Goal: Task Accomplishment & Management: Manage account settings

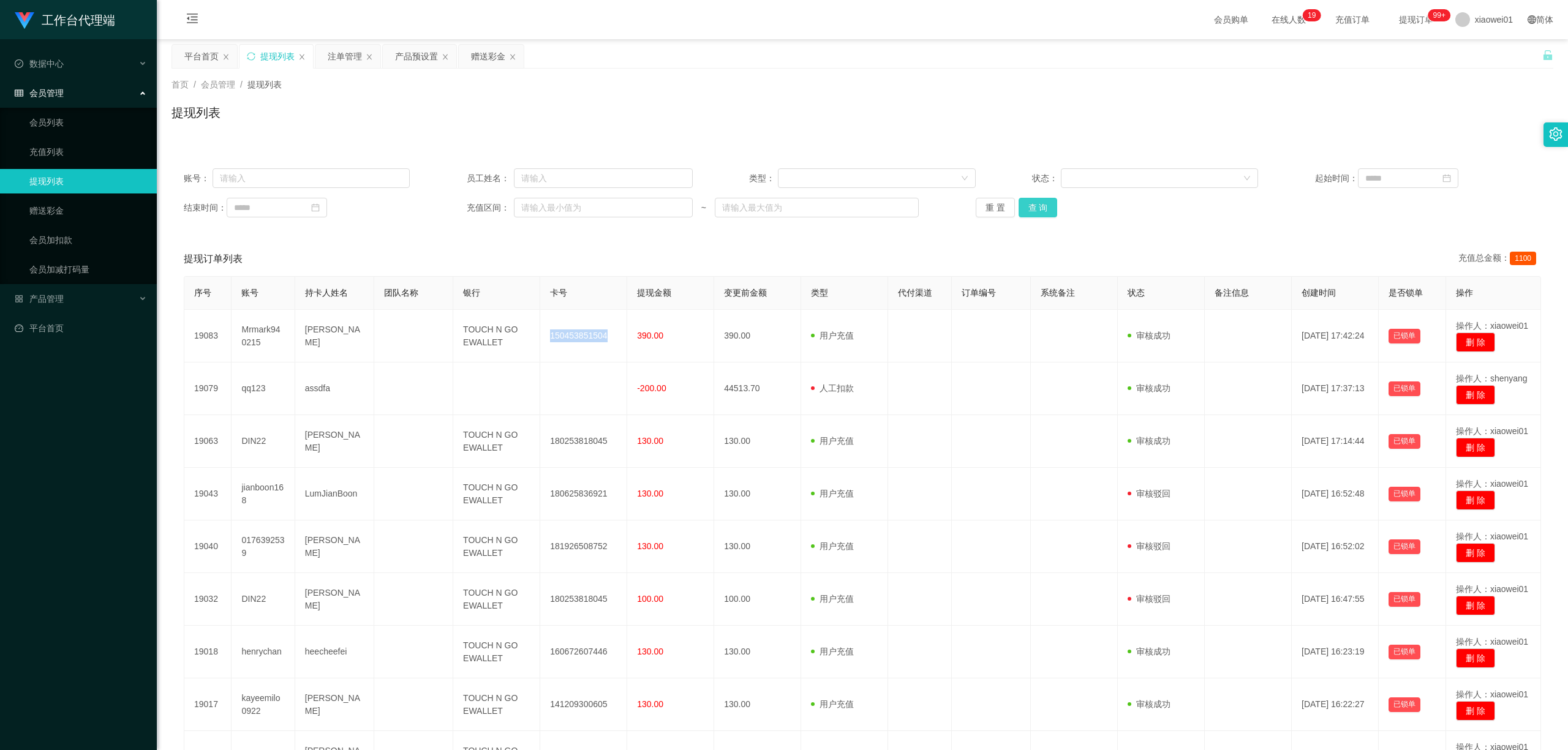
click at [1032, 212] on button "查 询" at bounding box center [1038, 207] width 39 height 19
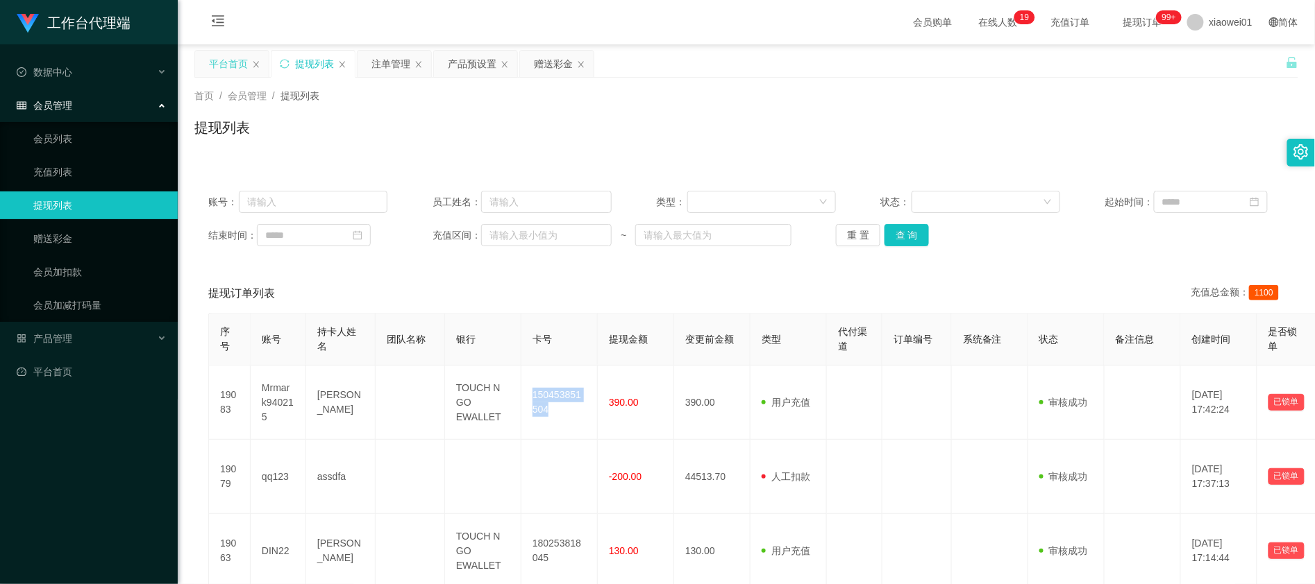
click at [239, 58] on div "平台首页" at bounding box center [228, 64] width 39 height 26
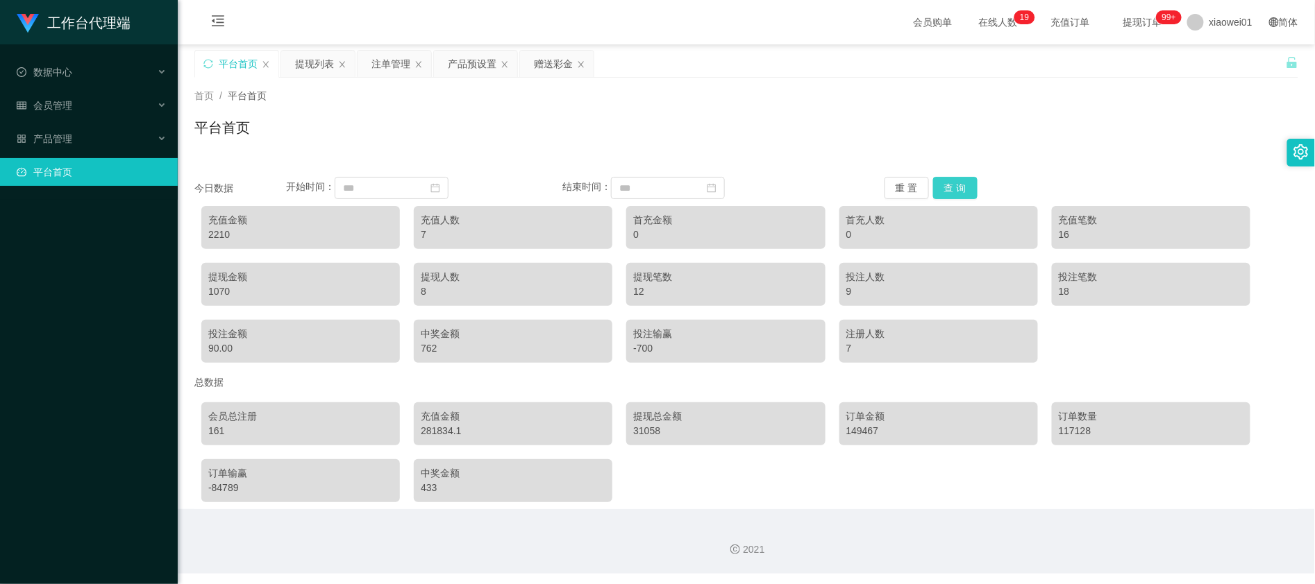
click at [961, 196] on button "查 询" at bounding box center [955, 188] width 44 height 22
click at [297, 217] on div "充值金额" at bounding box center [300, 220] width 185 height 15
click at [233, 65] on div "平台首页" at bounding box center [238, 64] width 39 height 26
click at [217, 62] on div "平台首页" at bounding box center [236, 64] width 83 height 26
click at [958, 182] on button "查 询" at bounding box center [955, 188] width 44 height 22
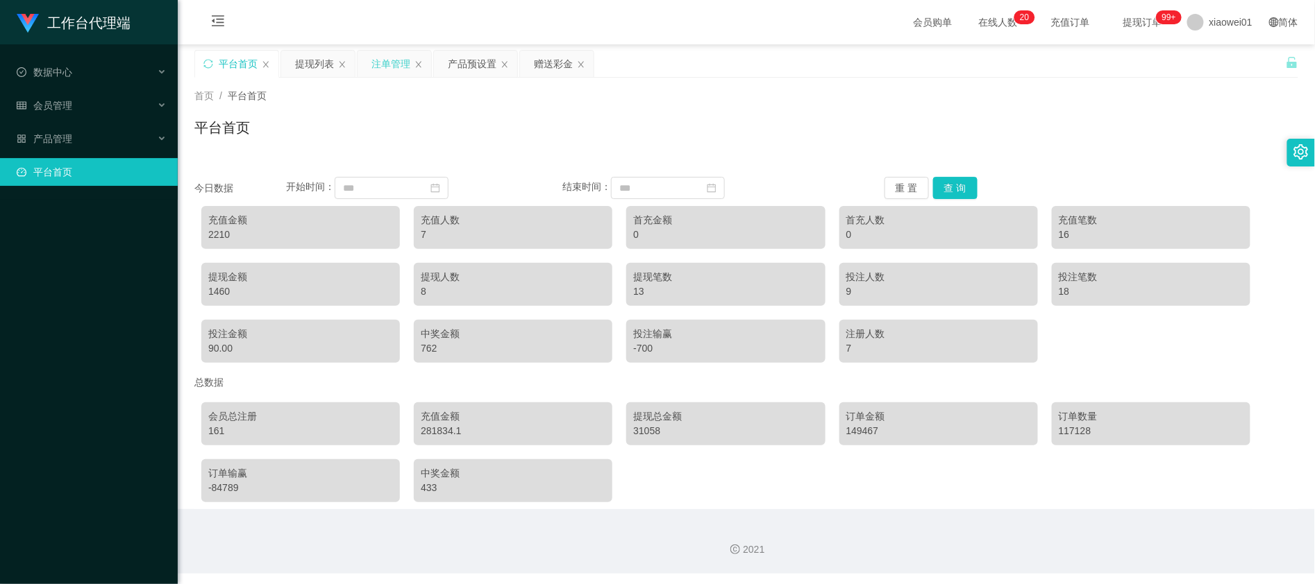
click at [391, 61] on div "注单管理" at bounding box center [390, 64] width 39 height 26
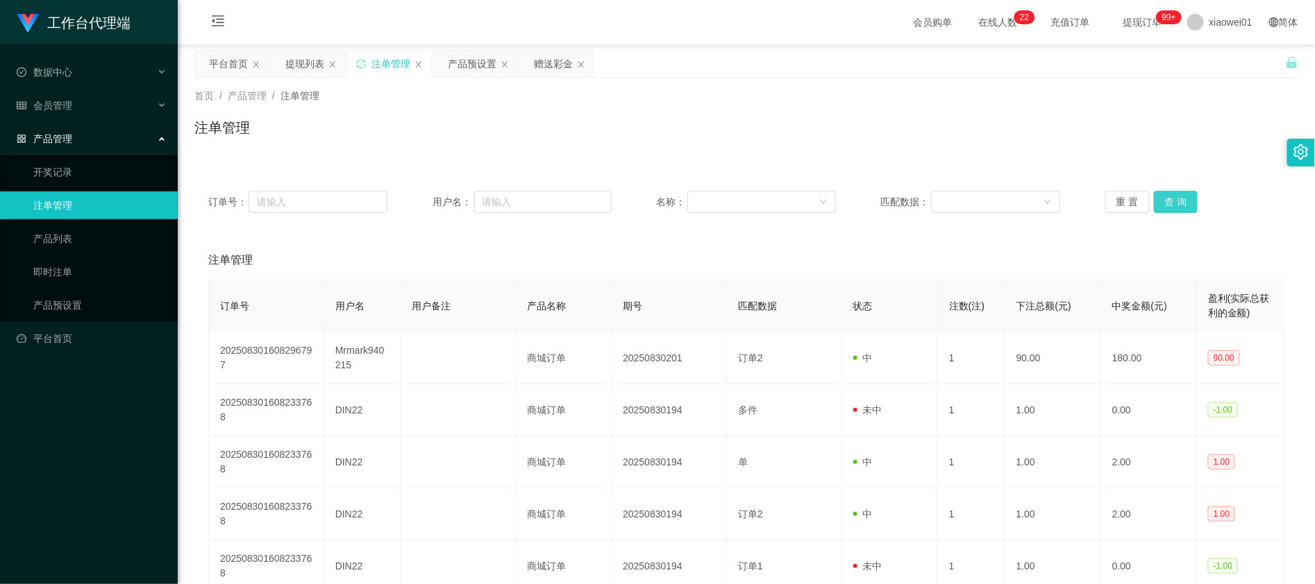
click at [1175, 203] on button "查 询" at bounding box center [1176, 202] width 44 height 22
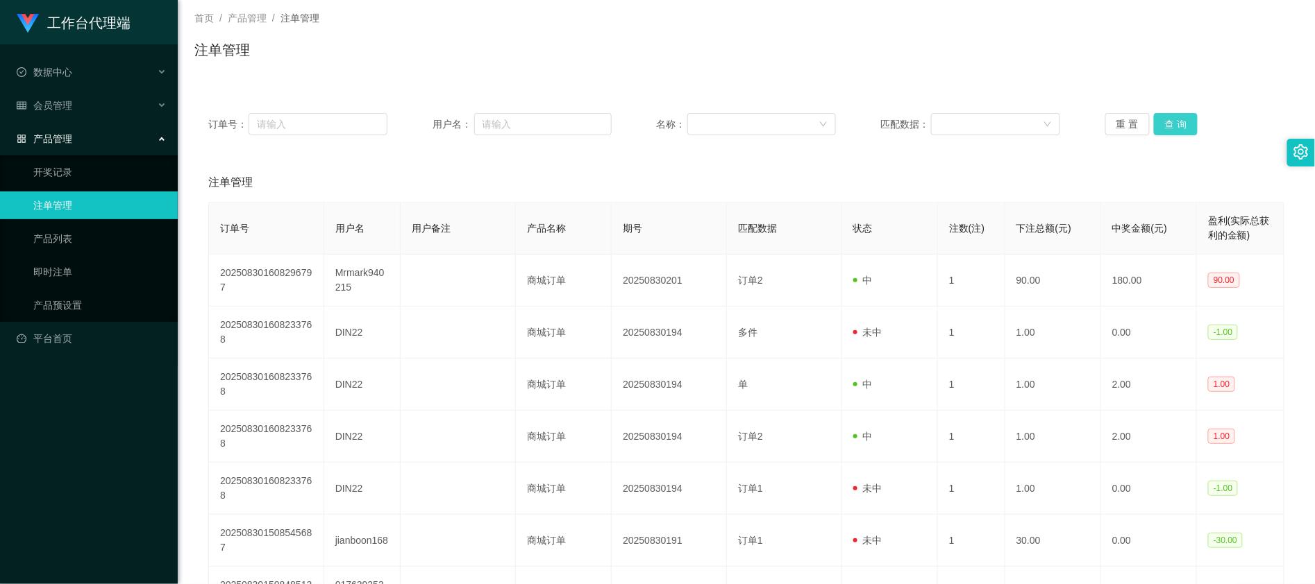
scroll to position [185, 0]
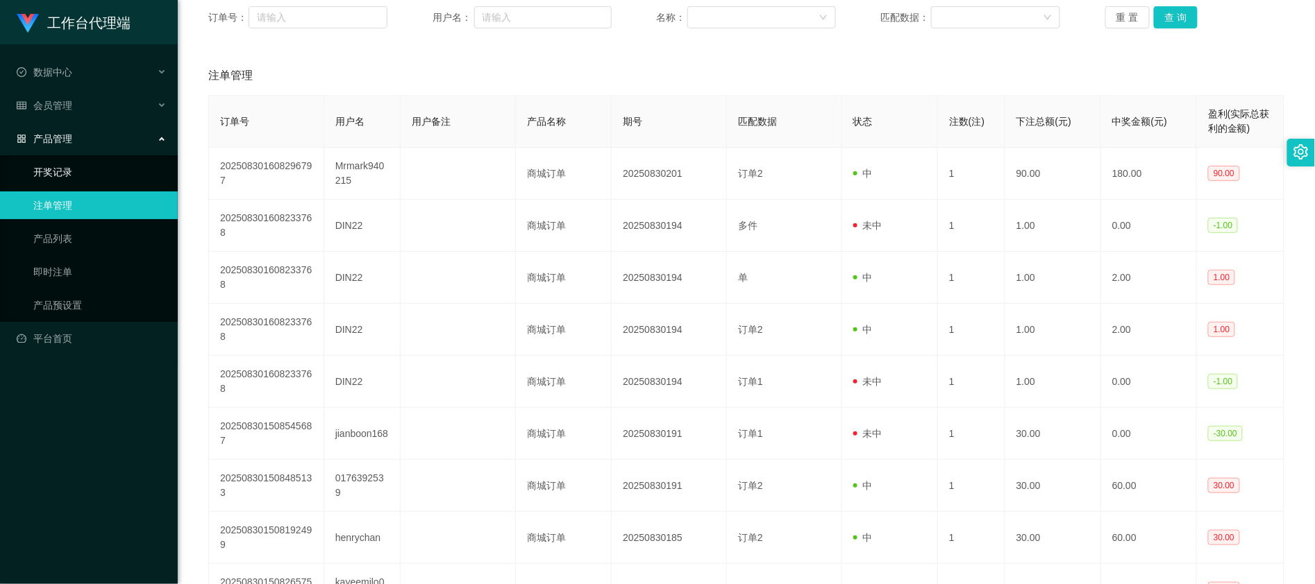
click at [64, 160] on link "开奖记录" at bounding box center [99, 172] width 133 height 28
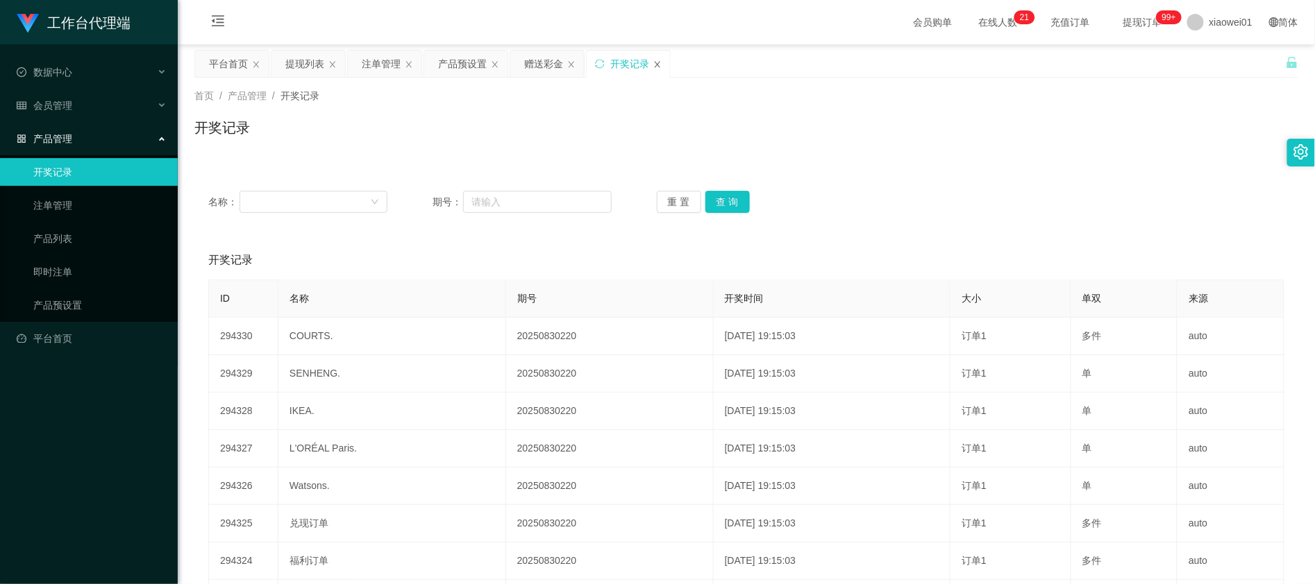
click at [659, 65] on icon "图标: close" at bounding box center [657, 64] width 8 height 8
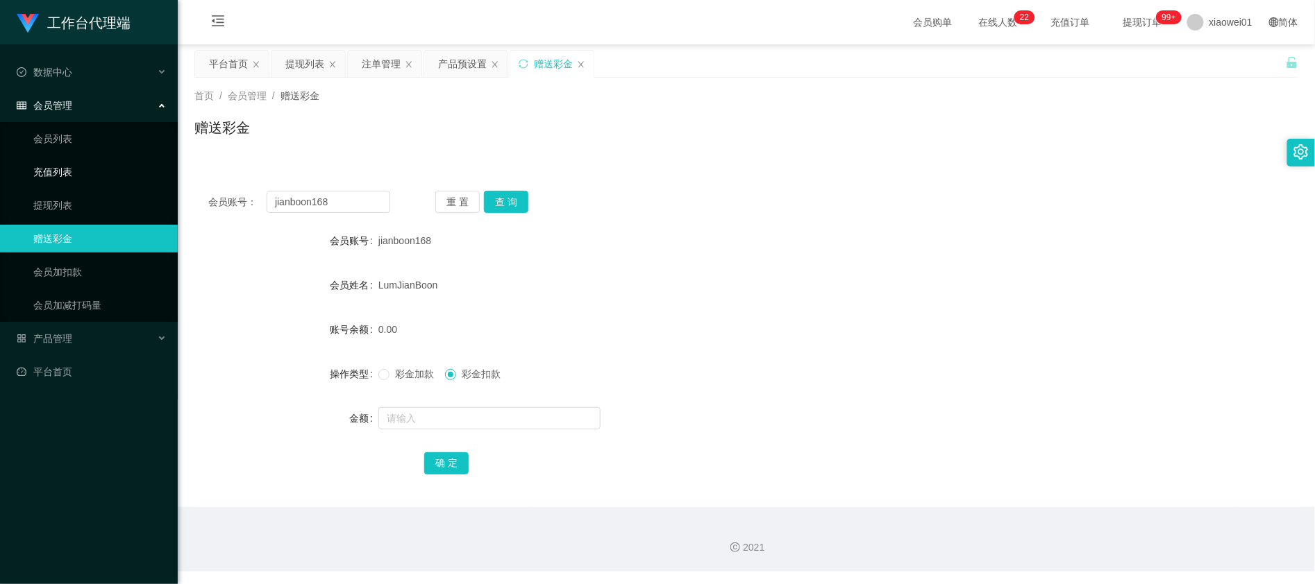
click at [68, 165] on link "充值列表" at bounding box center [99, 172] width 133 height 28
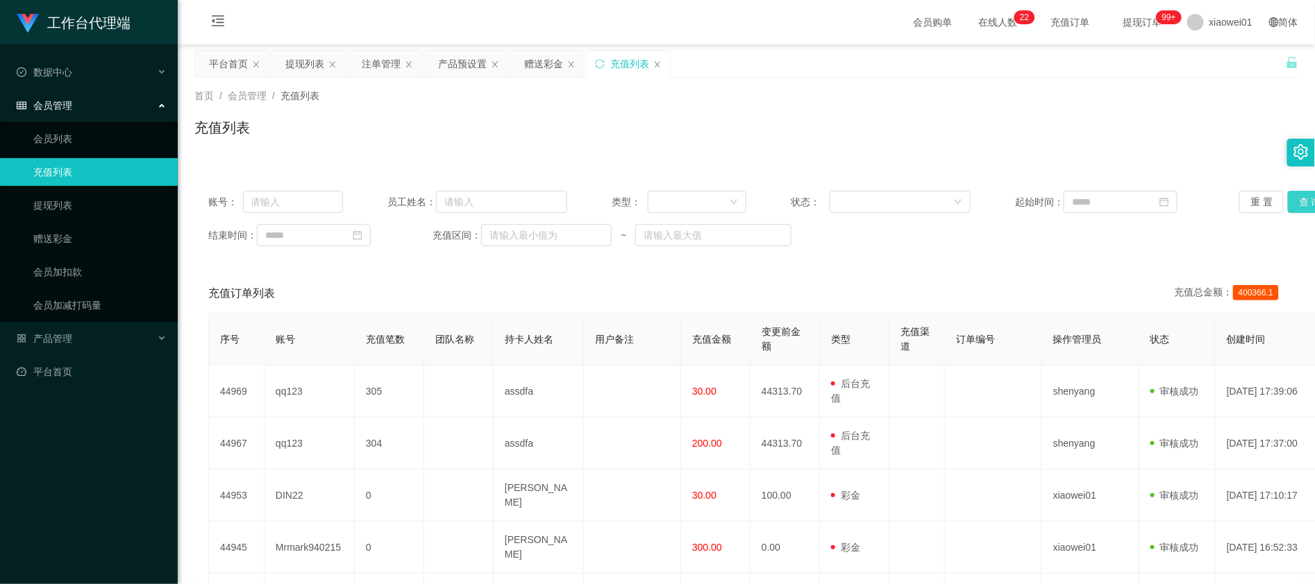
click at [1292, 205] on button "查 询" at bounding box center [1309, 202] width 44 height 22
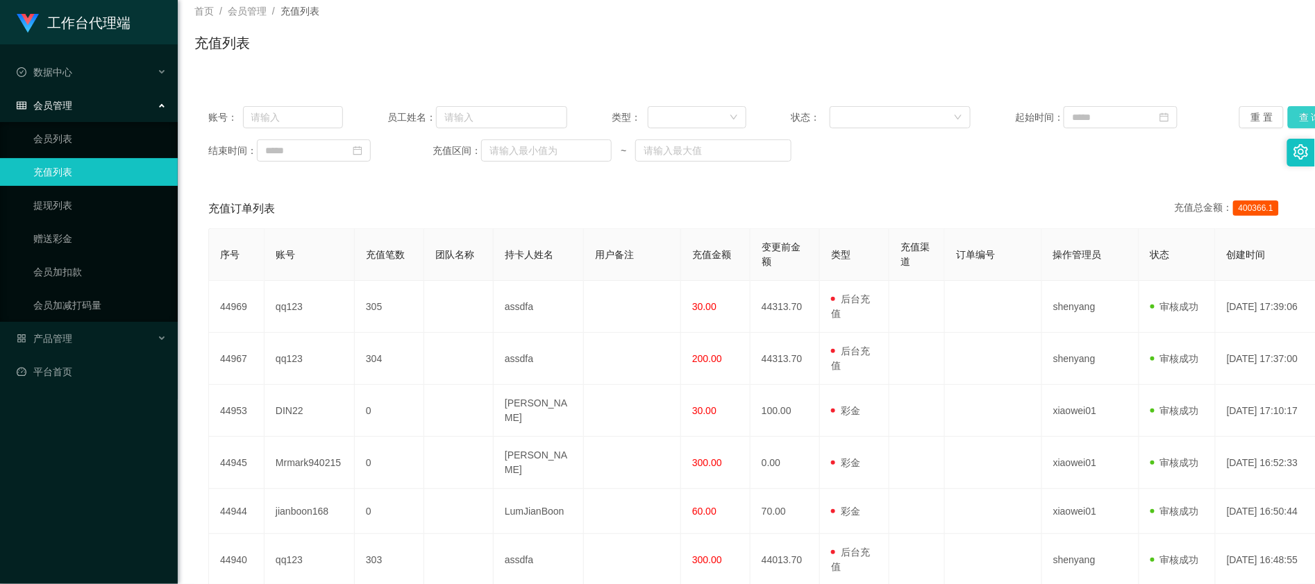
scroll to position [185, 0]
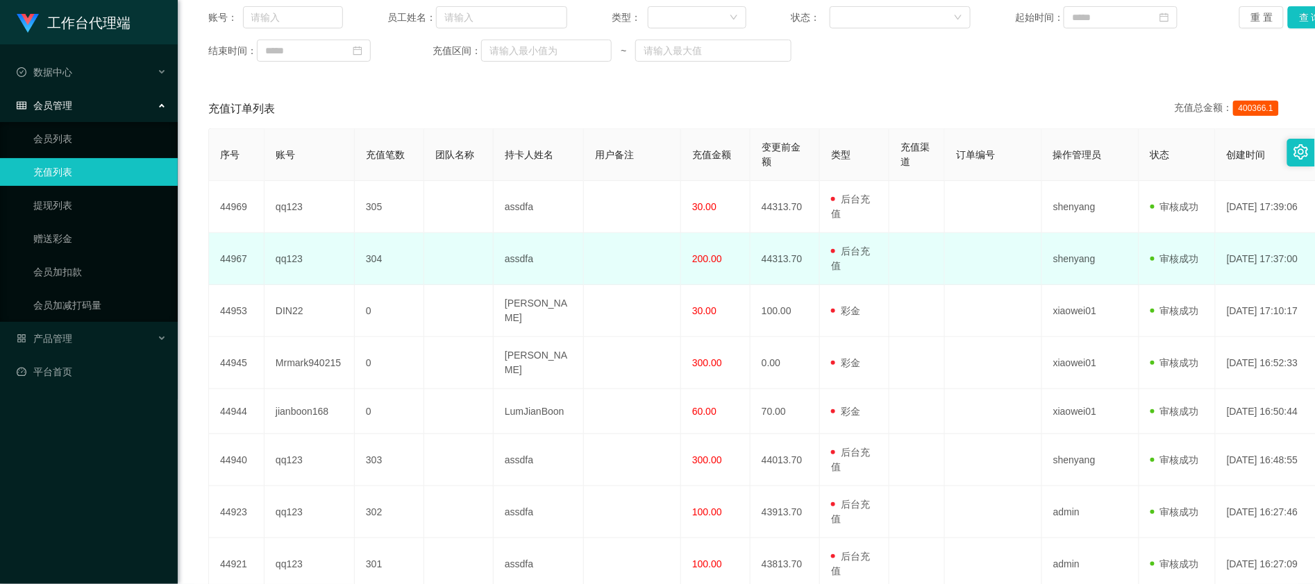
click at [514, 280] on td "assdfa" at bounding box center [538, 259] width 90 height 52
click at [509, 281] on td "assdfa" at bounding box center [538, 259] width 90 height 52
click at [278, 262] on td "qq123" at bounding box center [309, 259] width 90 height 52
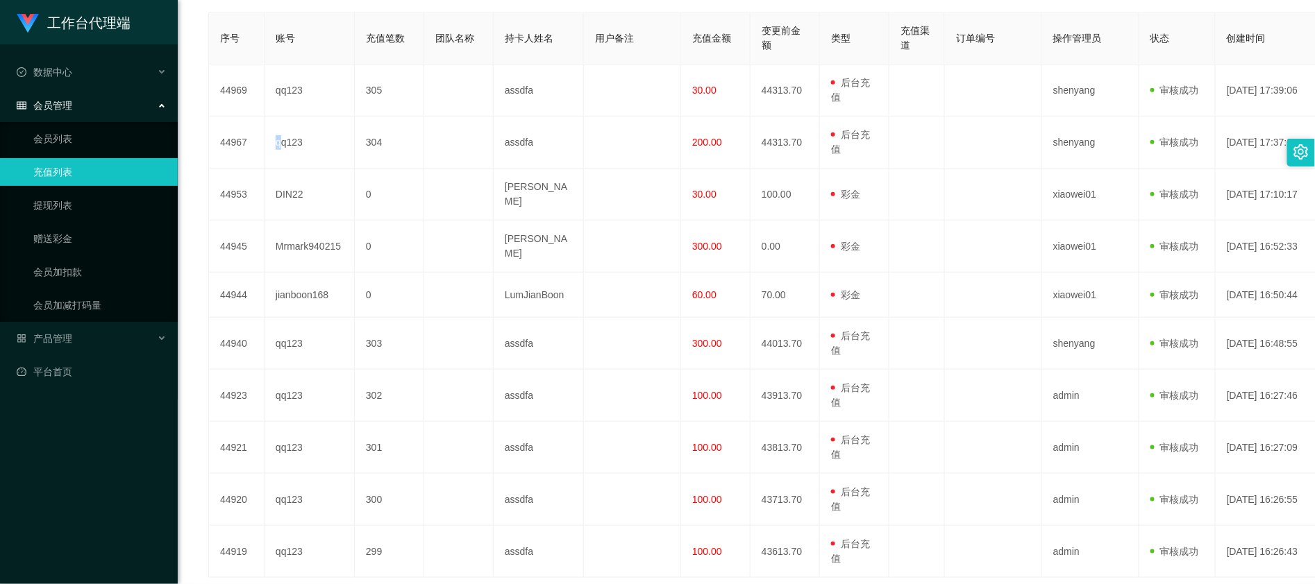
scroll to position [428, 0]
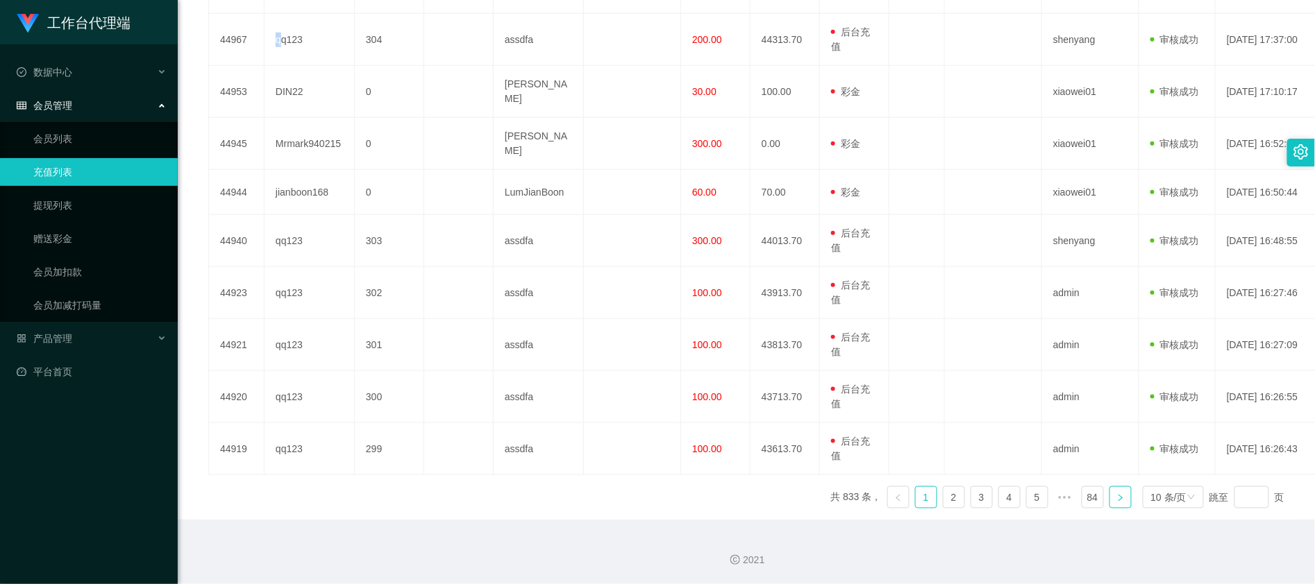
click at [1117, 504] on link at bounding box center [1120, 498] width 22 height 22
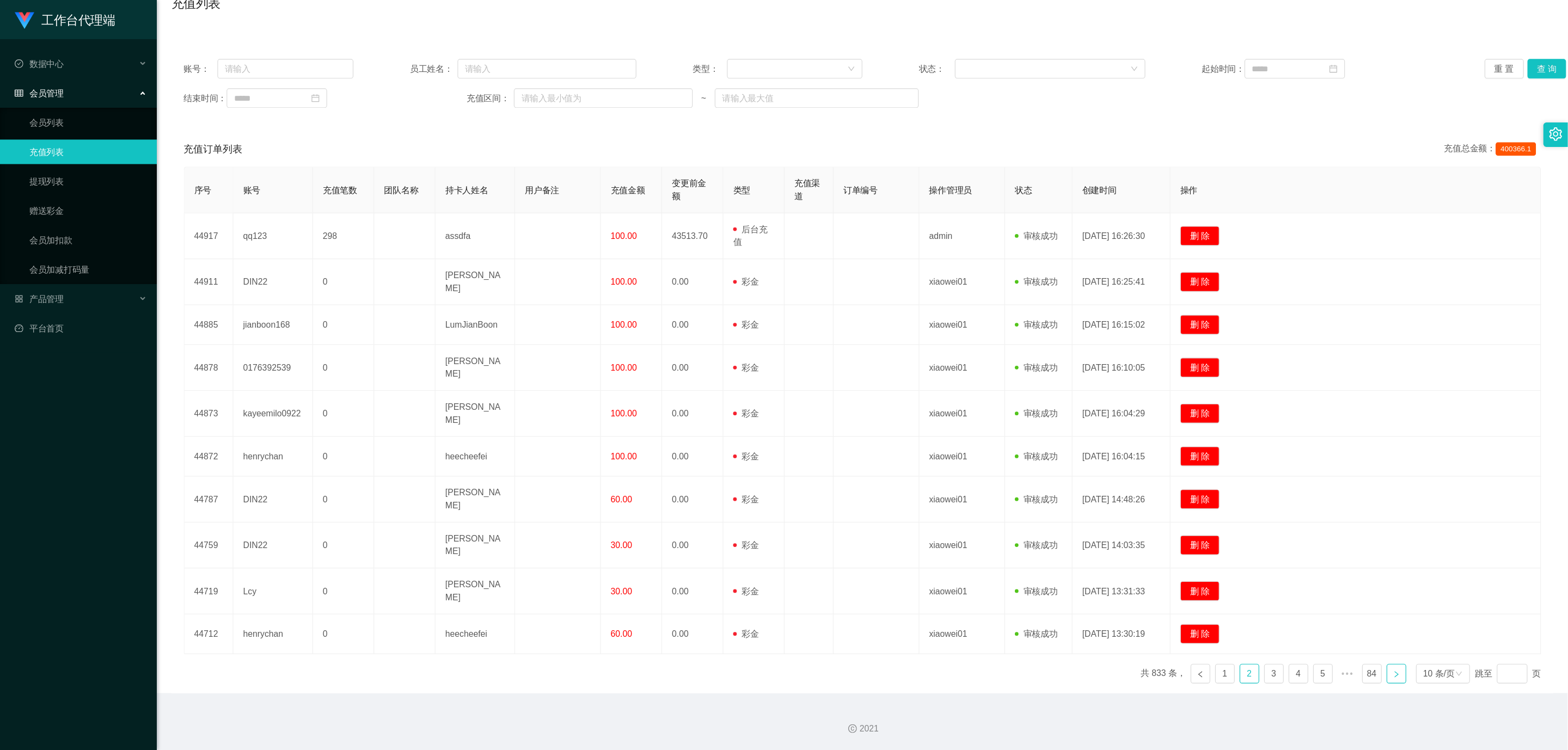
scroll to position [116, 0]
click at [1081, 597] on link "1" at bounding box center [1089, 599] width 16 height 16
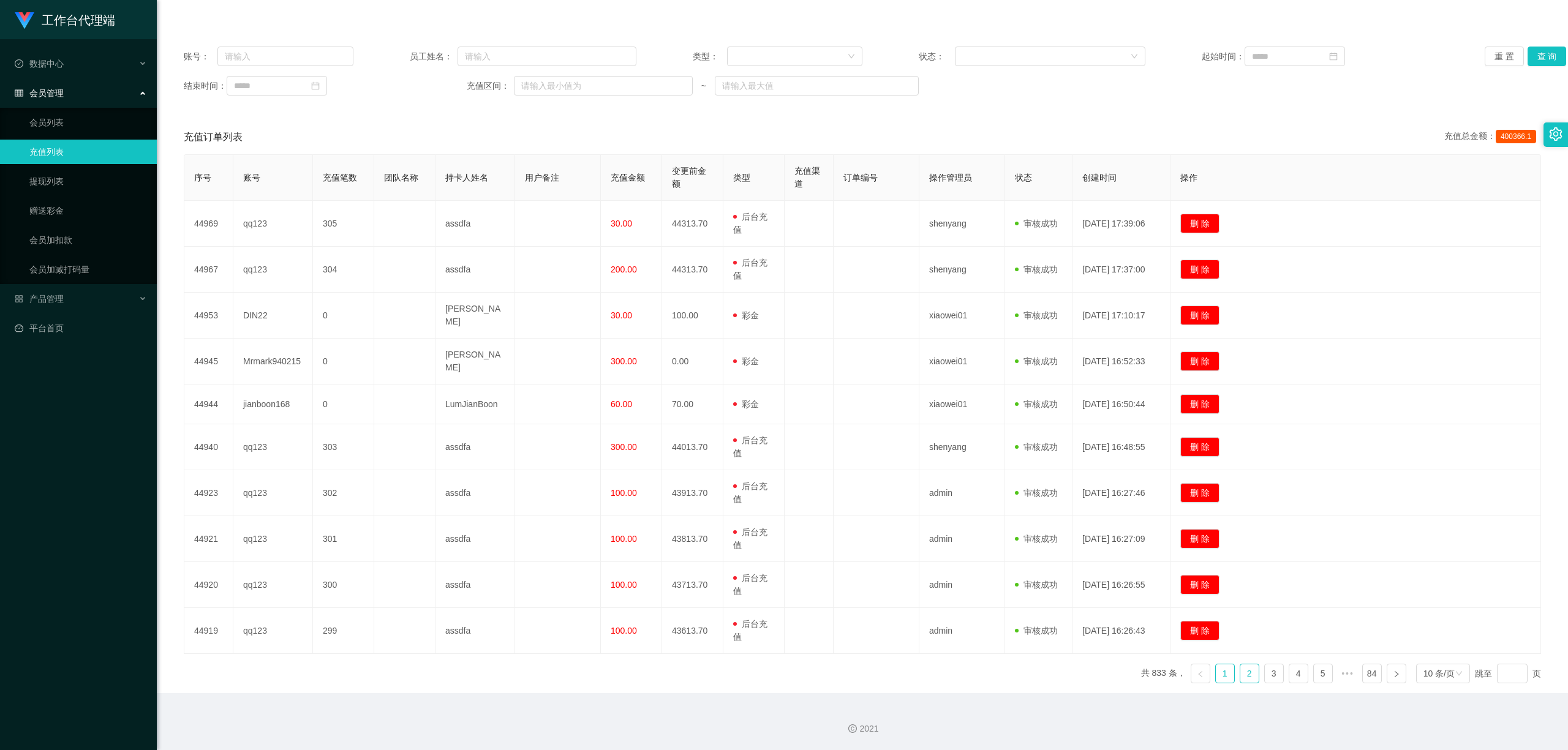
click at [1240, 671] on link "2" at bounding box center [1249, 673] width 19 height 19
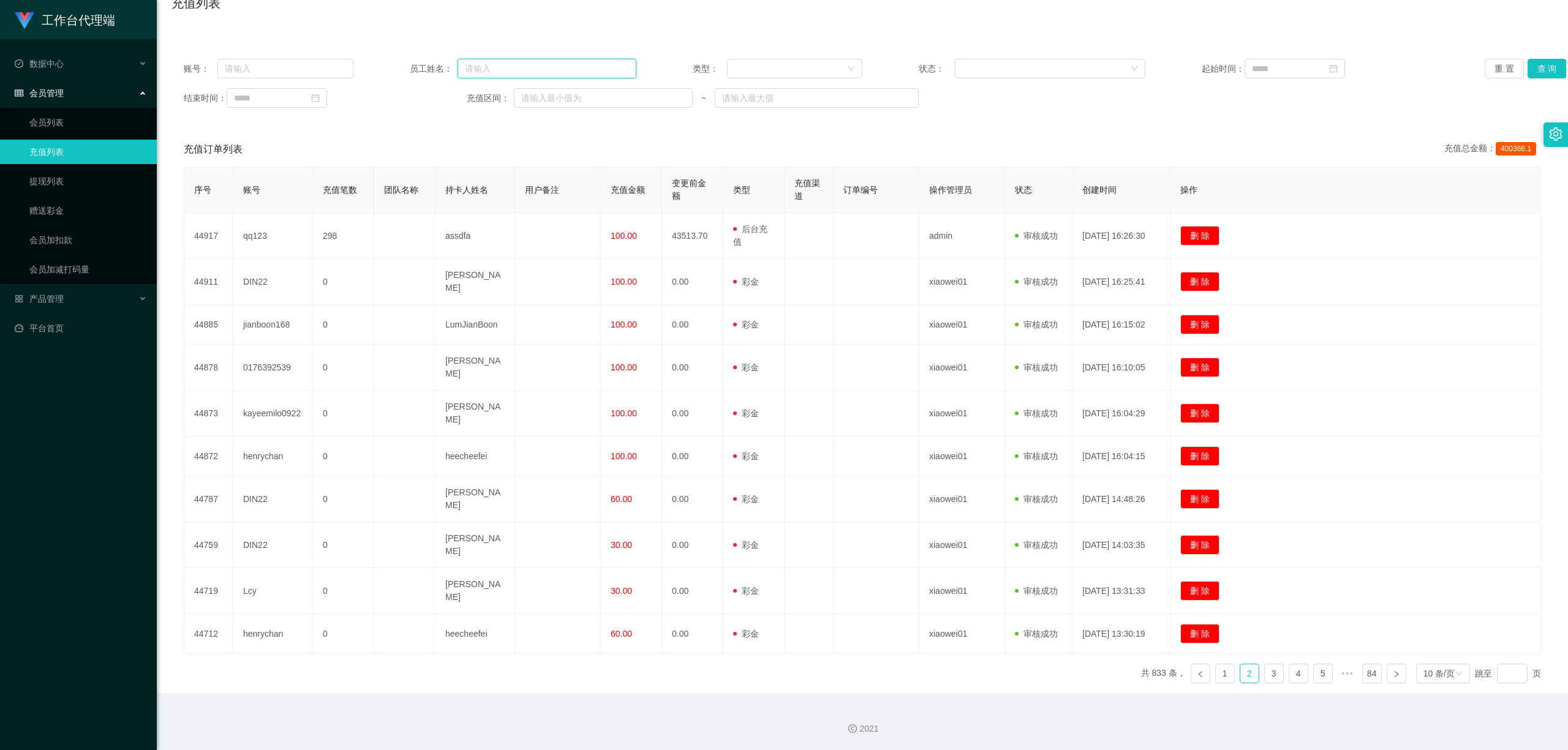
click at [559, 59] on input "text" at bounding box center [546, 69] width 179 height 19
click at [284, 59] on input "text" at bounding box center [285, 69] width 136 height 19
click at [1498, 59] on button "重 置" at bounding box center [1504, 69] width 39 height 19
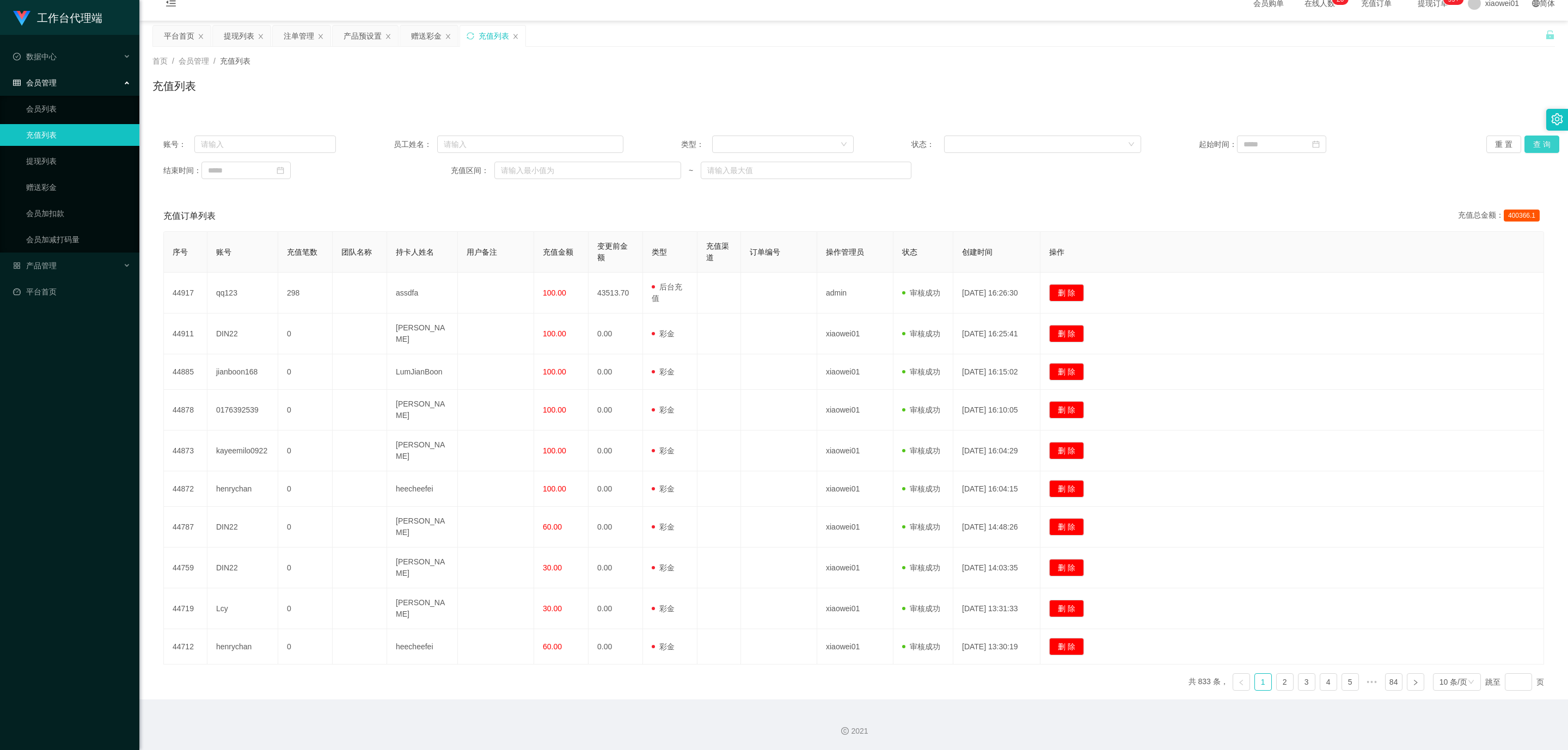
click at [1393, 136] on button "查 询" at bounding box center [1541, 144] width 35 height 17
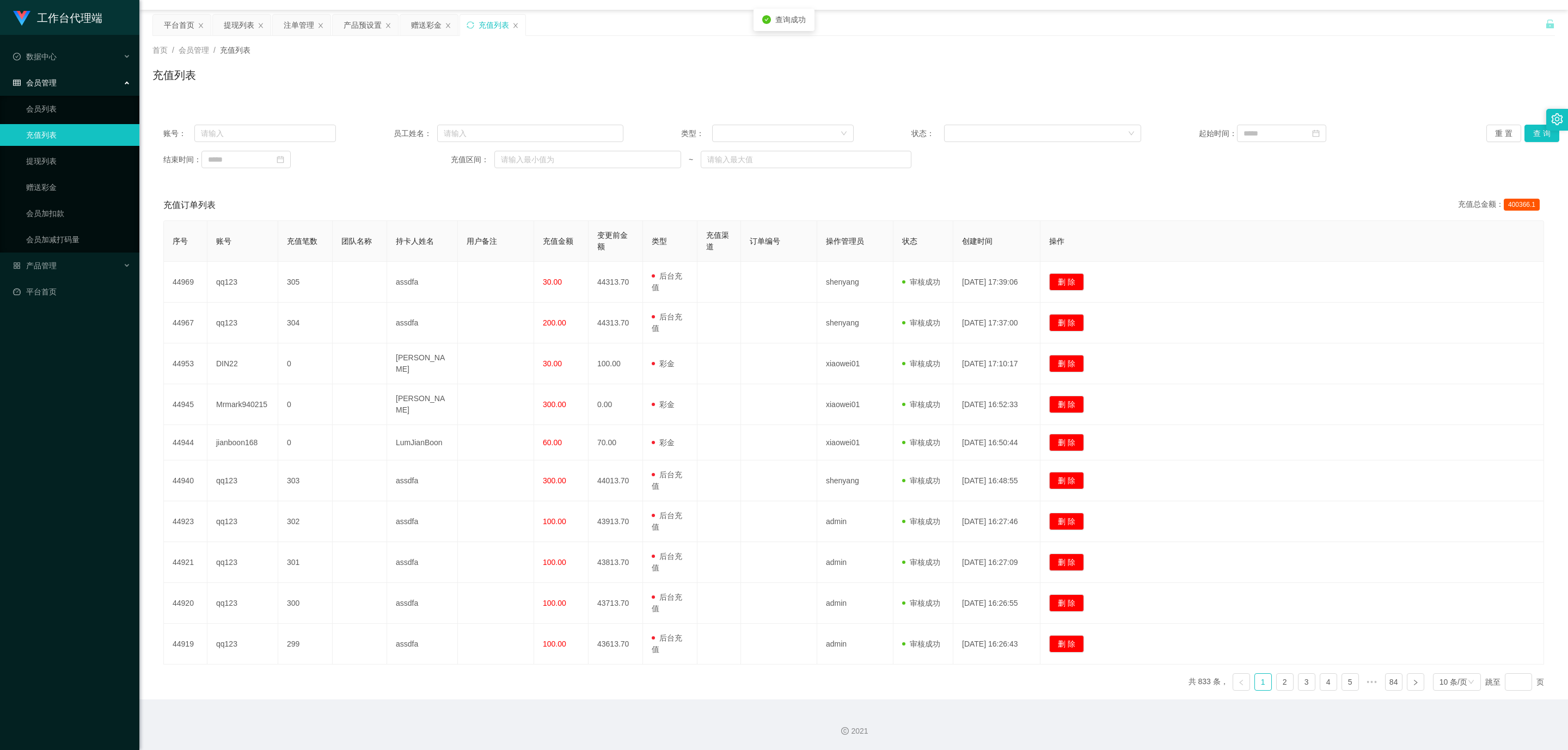
click at [1393, 117] on icon "图标: setting" at bounding box center [1557, 118] width 12 height 12
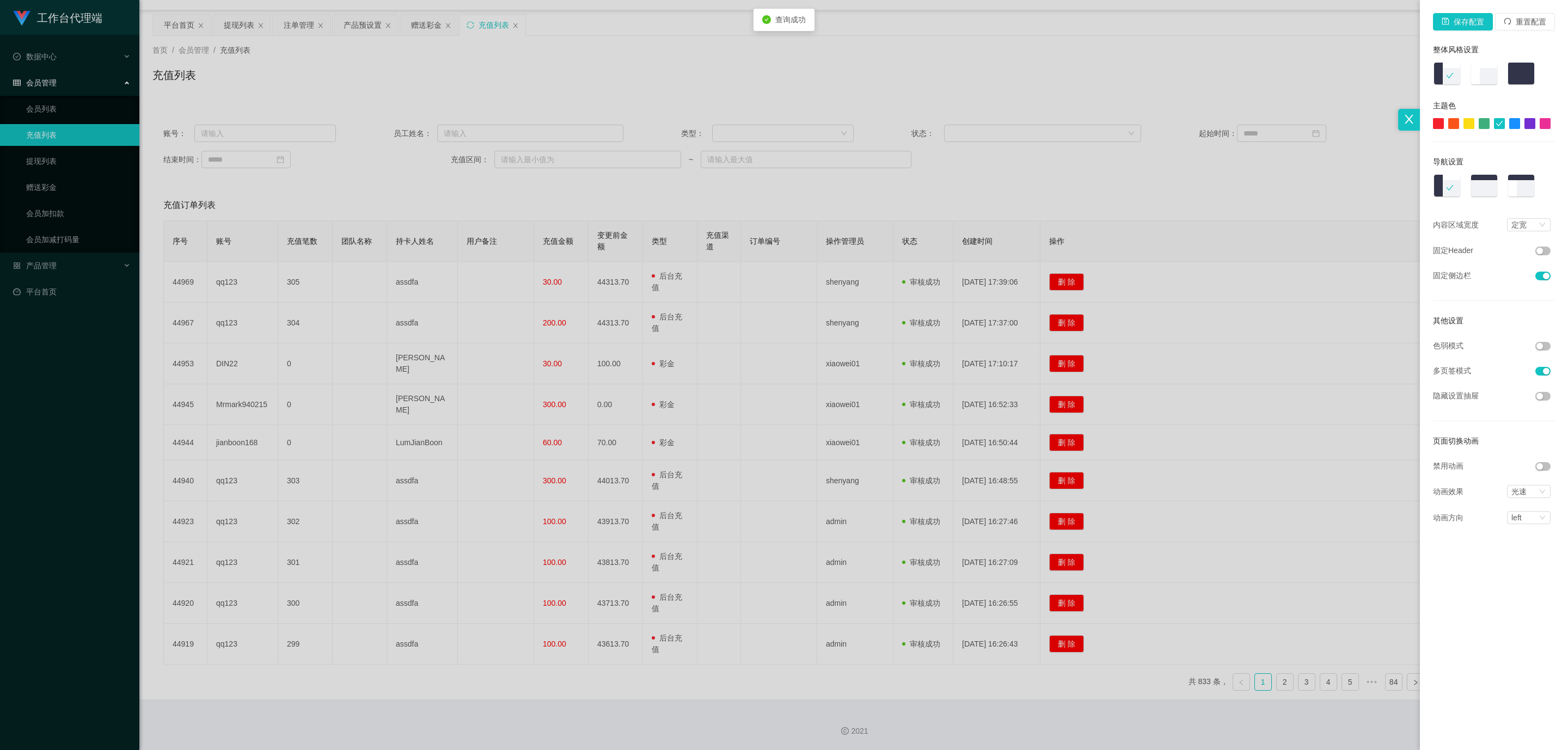
click at [1348, 64] on div at bounding box center [784, 375] width 1568 height 750
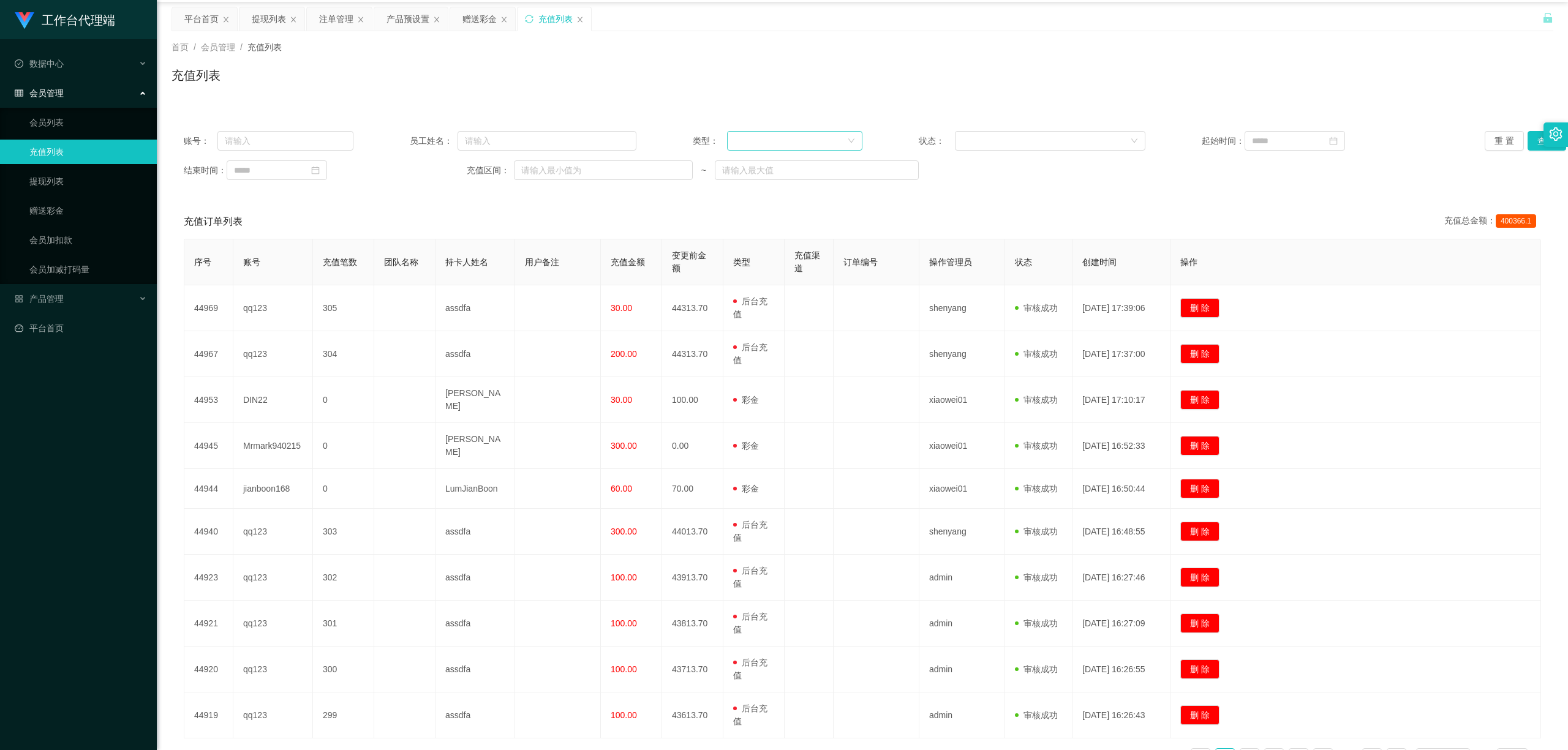
click at [809, 135] on div at bounding box center [791, 140] width 113 height 19
click at [764, 167] on li "后台充值" at bounding box center [791, 166] width 135 height 19
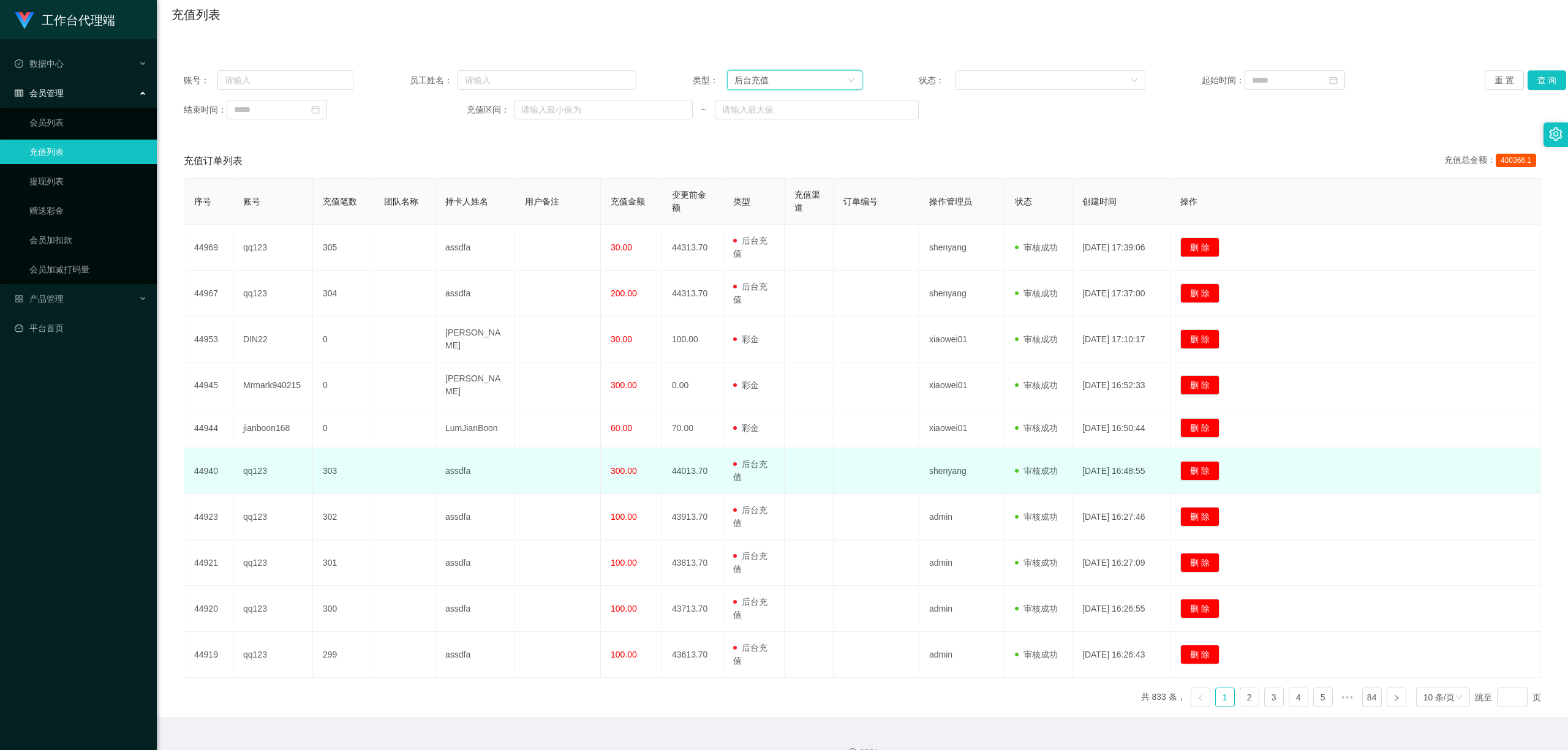
scroll to position [131, 0]
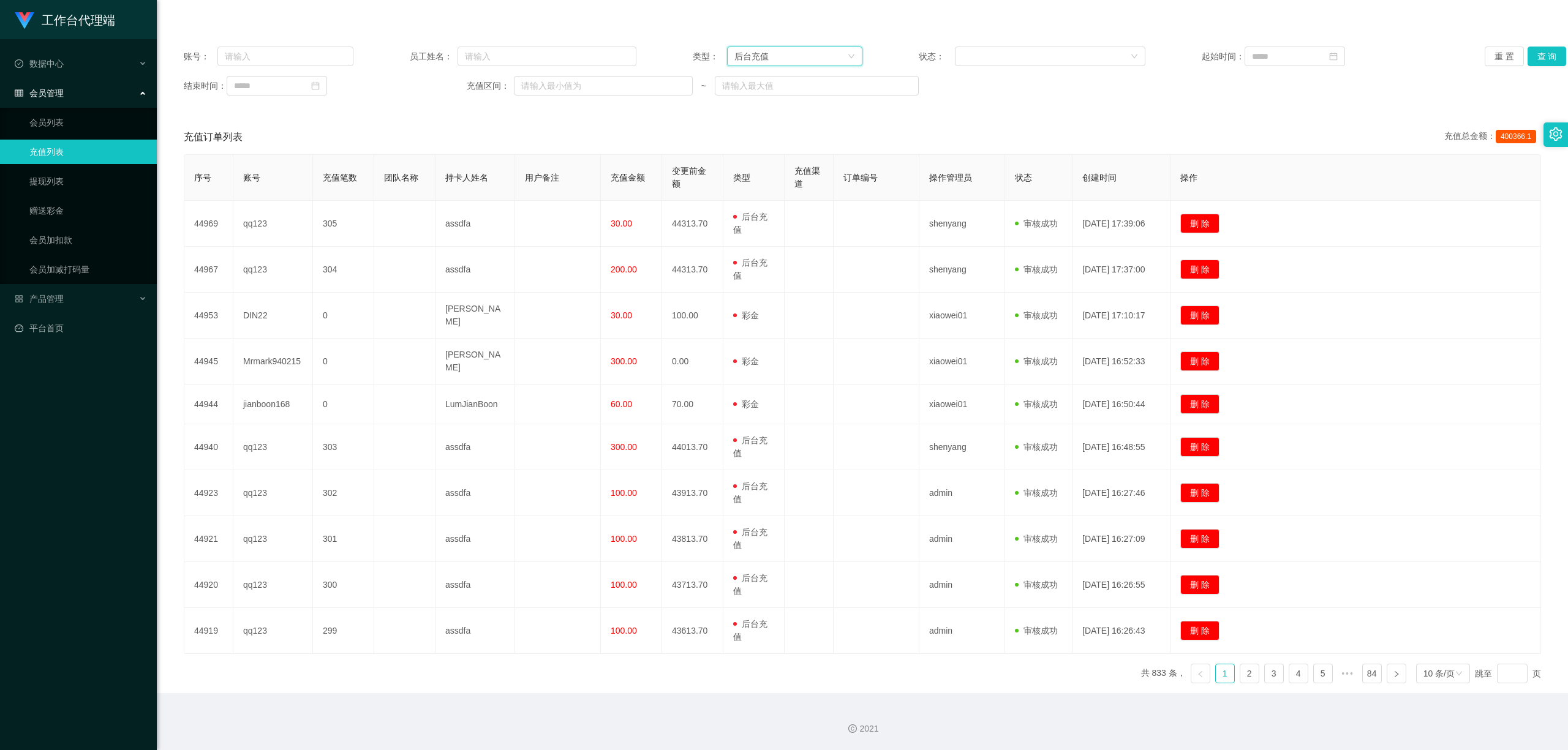
click at [1214, 686] on div "序号 账号 充值笔数 团队名称 持卡人姓名 用户备注 充值金额 变更前金额 类型 充值渠道 订单编号 操作管理员 状态 创建时间 操作 44969 qq123…" at bounding box center [862, 424] width 1357 height 539
click at [1216, 679] on link "1" at bounding box center [1225, 673] width 19 height 19
click at [1541, 48] on button "查 询" at bounding box center [1547, 56] width 39 height 19
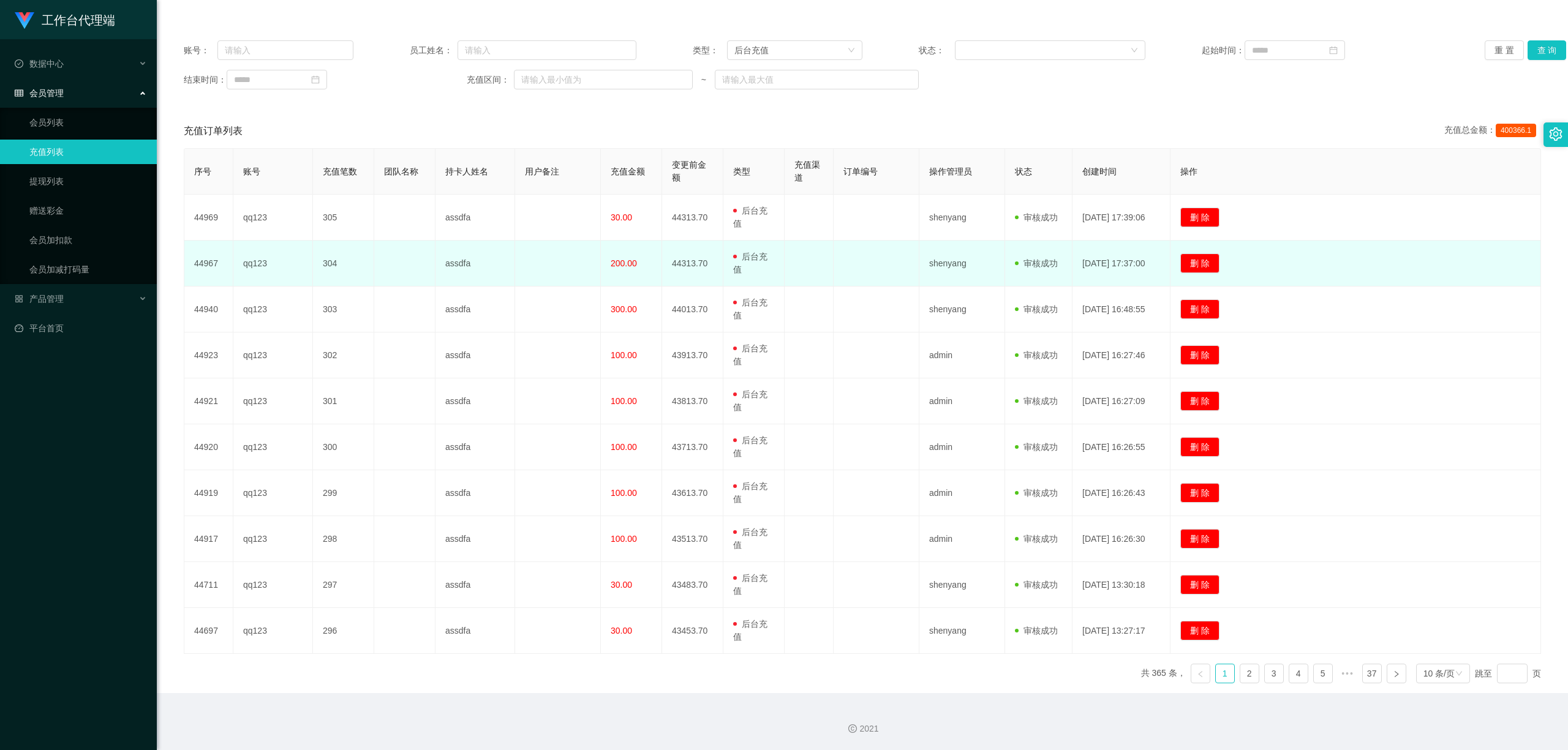
drag, startPoint x: 249, startPoint y: 263, endPoint x: 334, endPoint y: 263, distance: 85.0
click at [283, 263] on td "qq123" at bounding box center [273, 264] width 79 height 46
click at [427, 249] on td at bounding box center [404, 264] width 61 height 46
click at [268, 266] on td "qq123" at bounding box center [273, 264] width 79 height 46
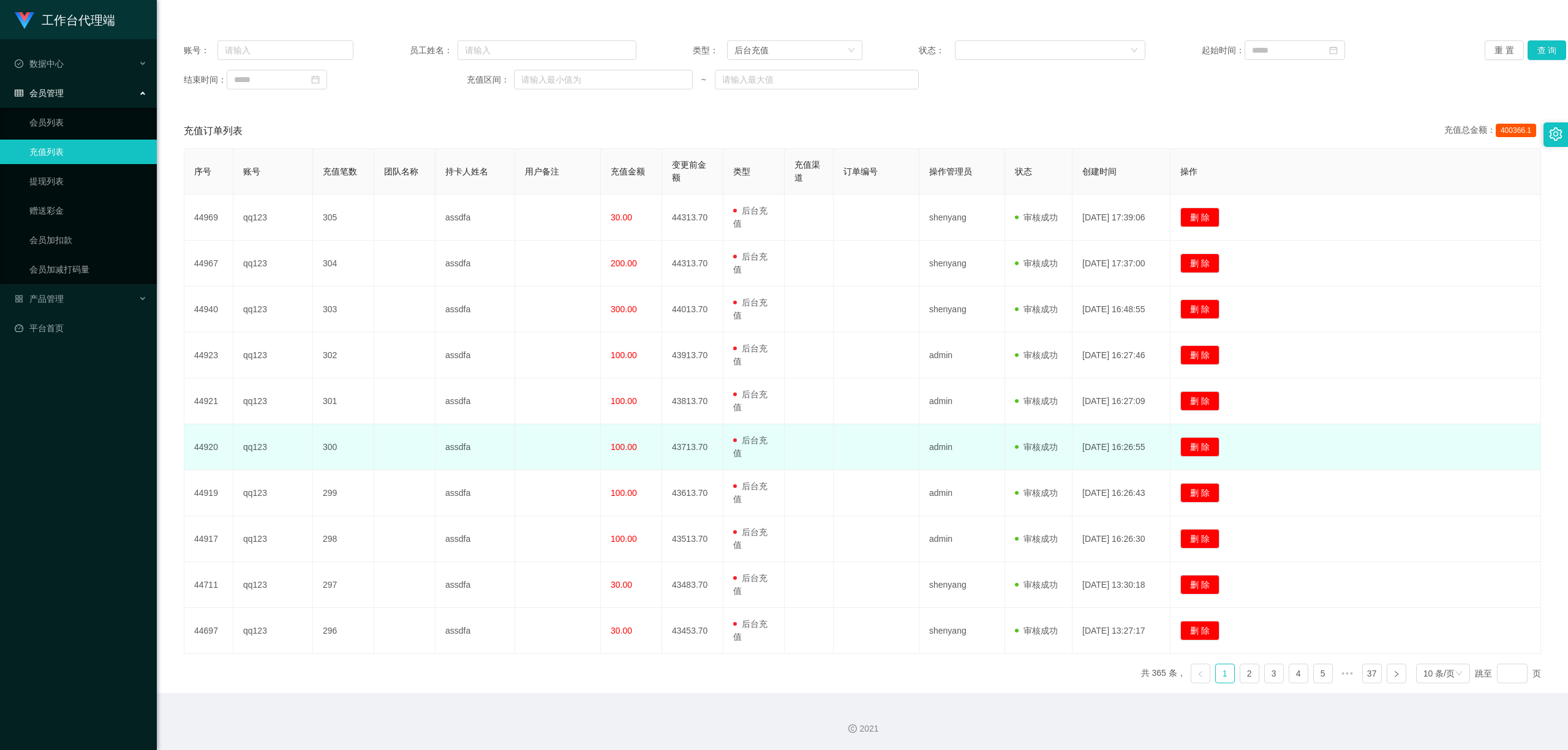
click at [1429, 466] on td "删 除" at bounding box center [1355, 447] width 371 height 46
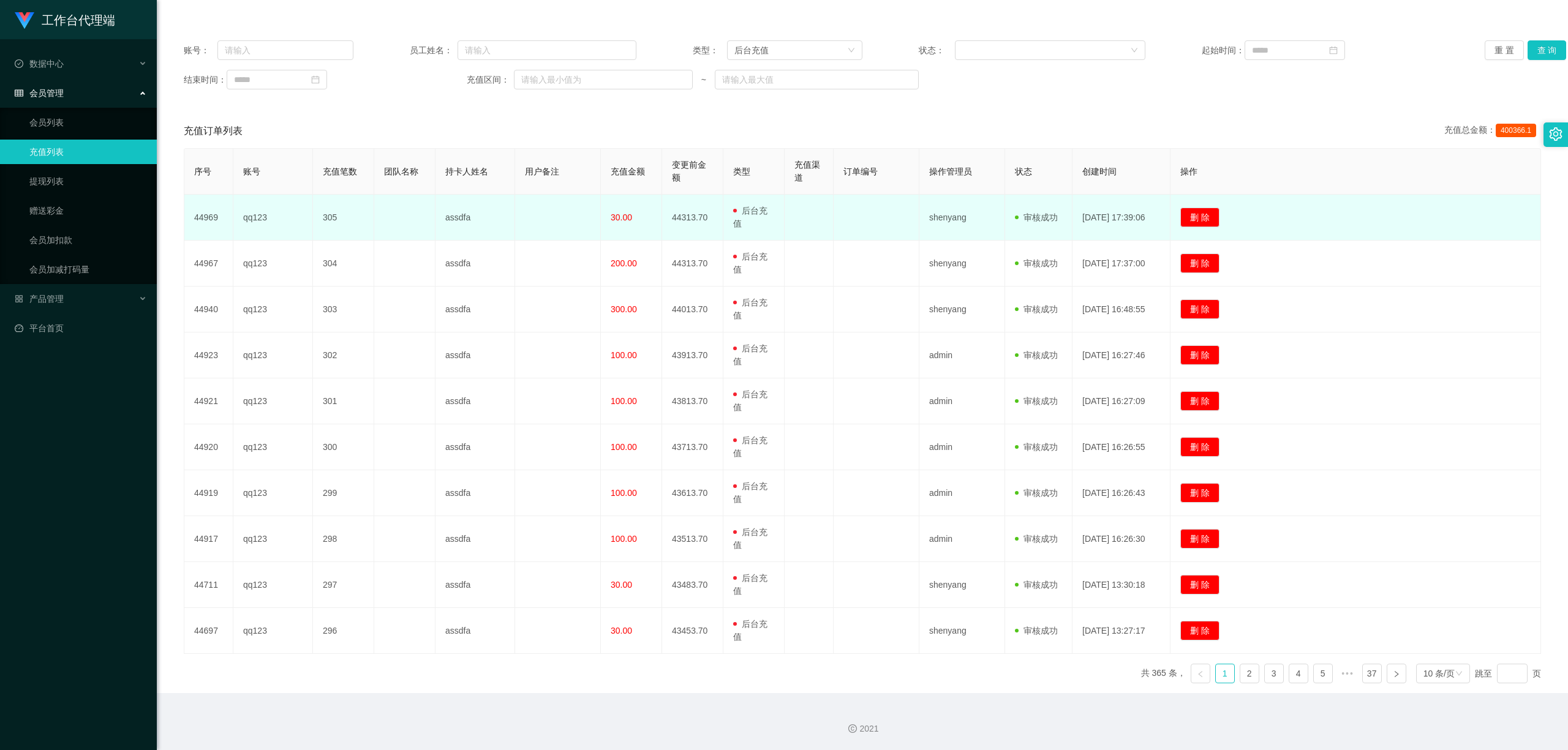
scroll to position [0, 0]
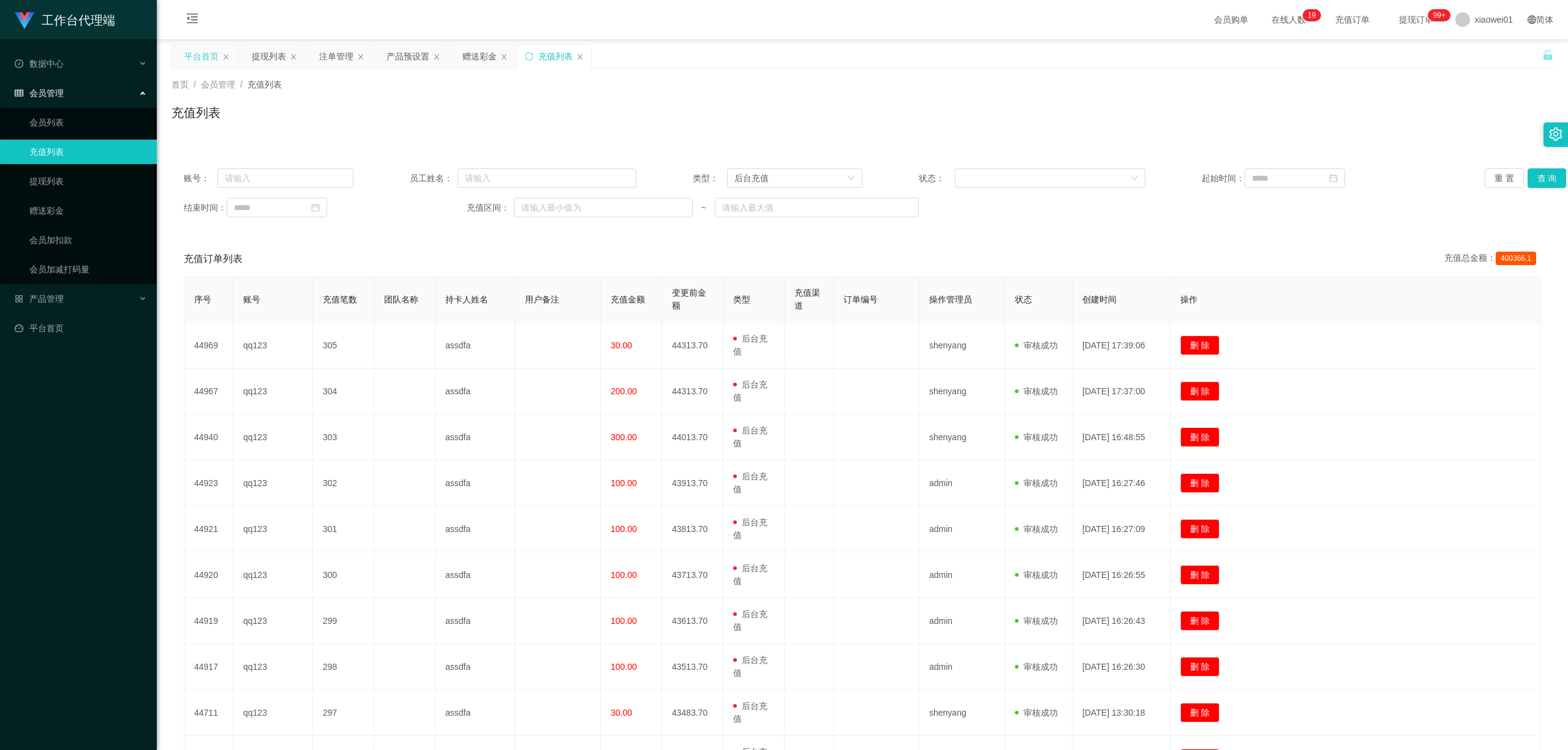
click at [199, 54] on div "平台首页" at bounding box center [201, 56] width 34 height 23
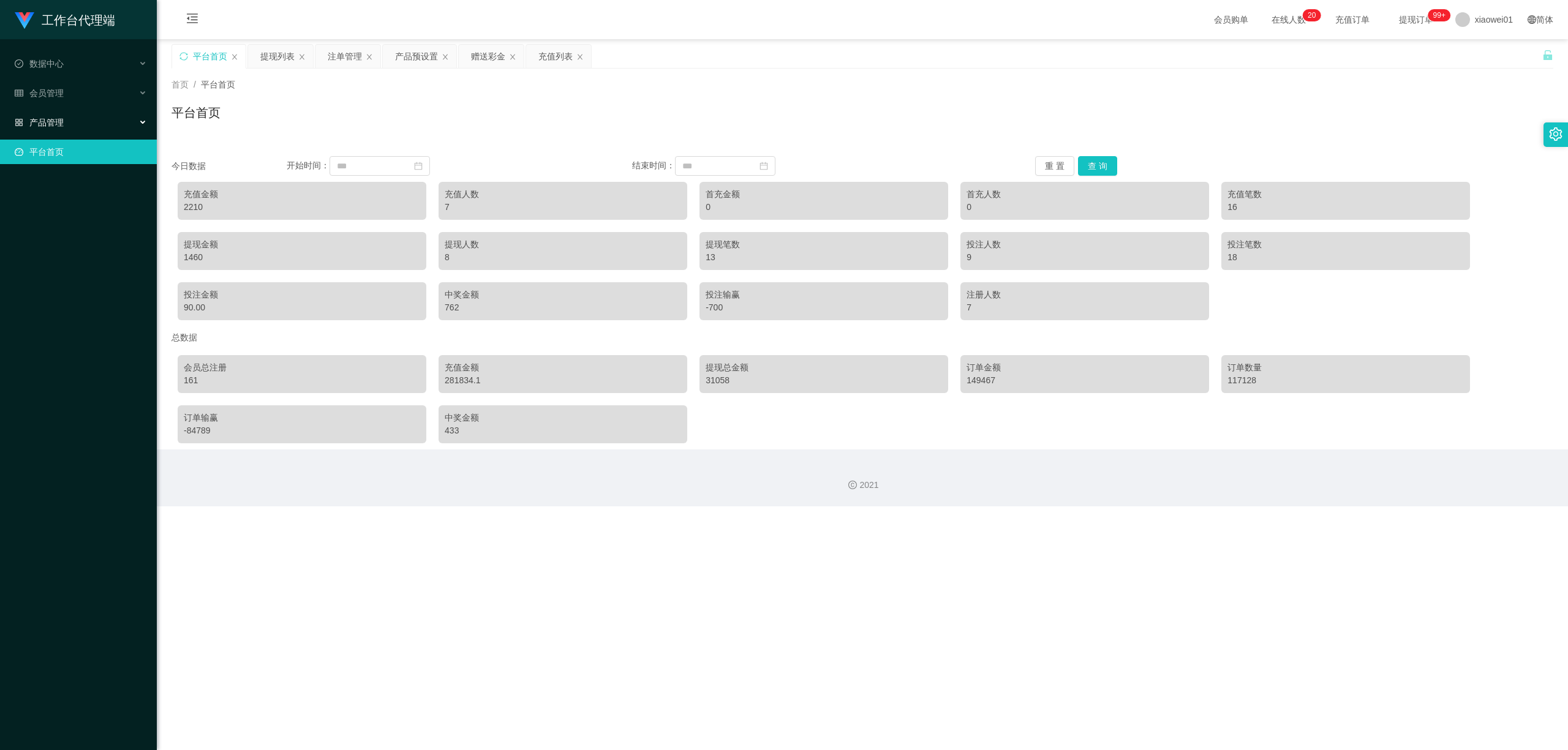
click at [52, 117] on span "产品管理" at bounding box center [40, 122] width 49 height 10
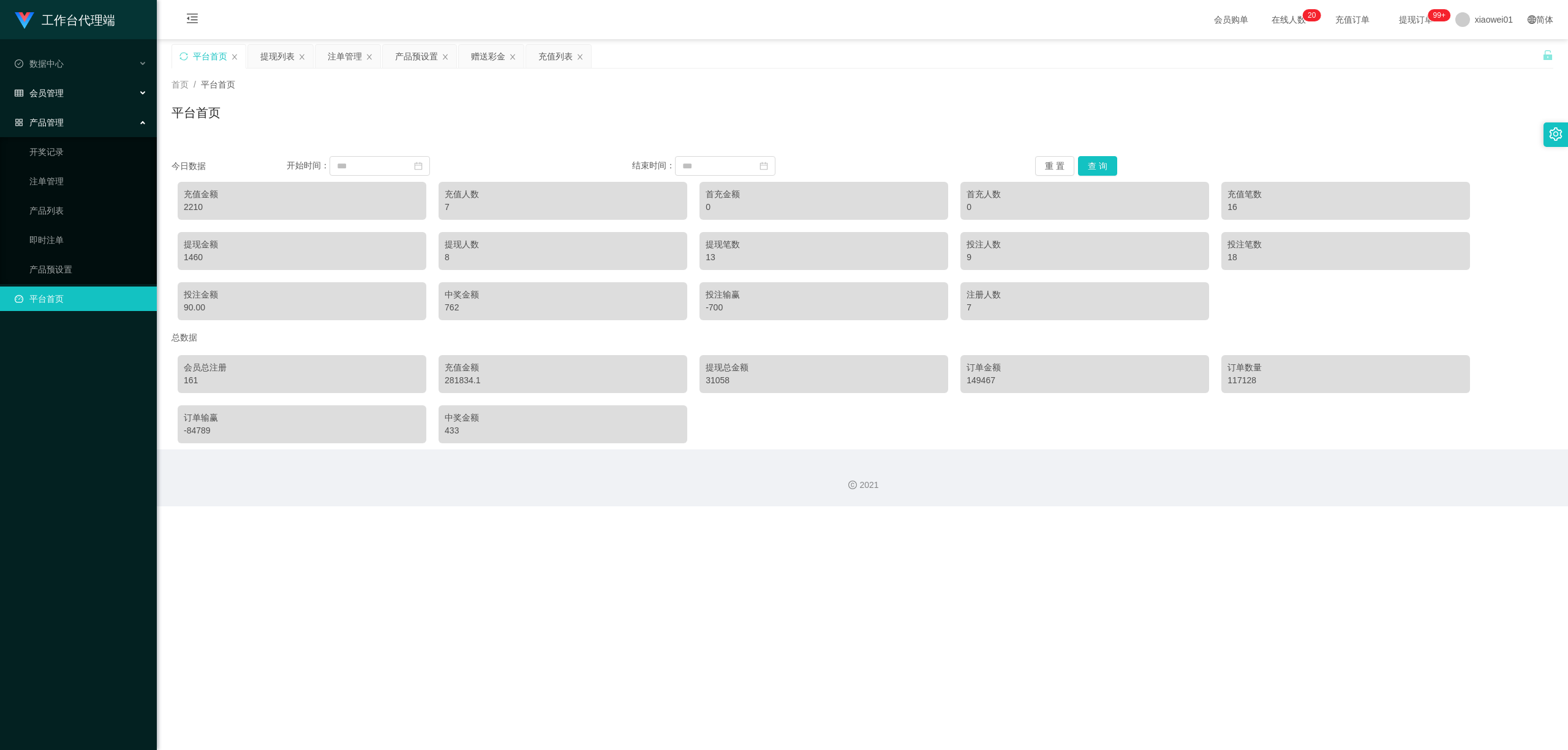
click at [52, 93] on span "会员管理" at bounding box center [40, 93] width 49 height 10
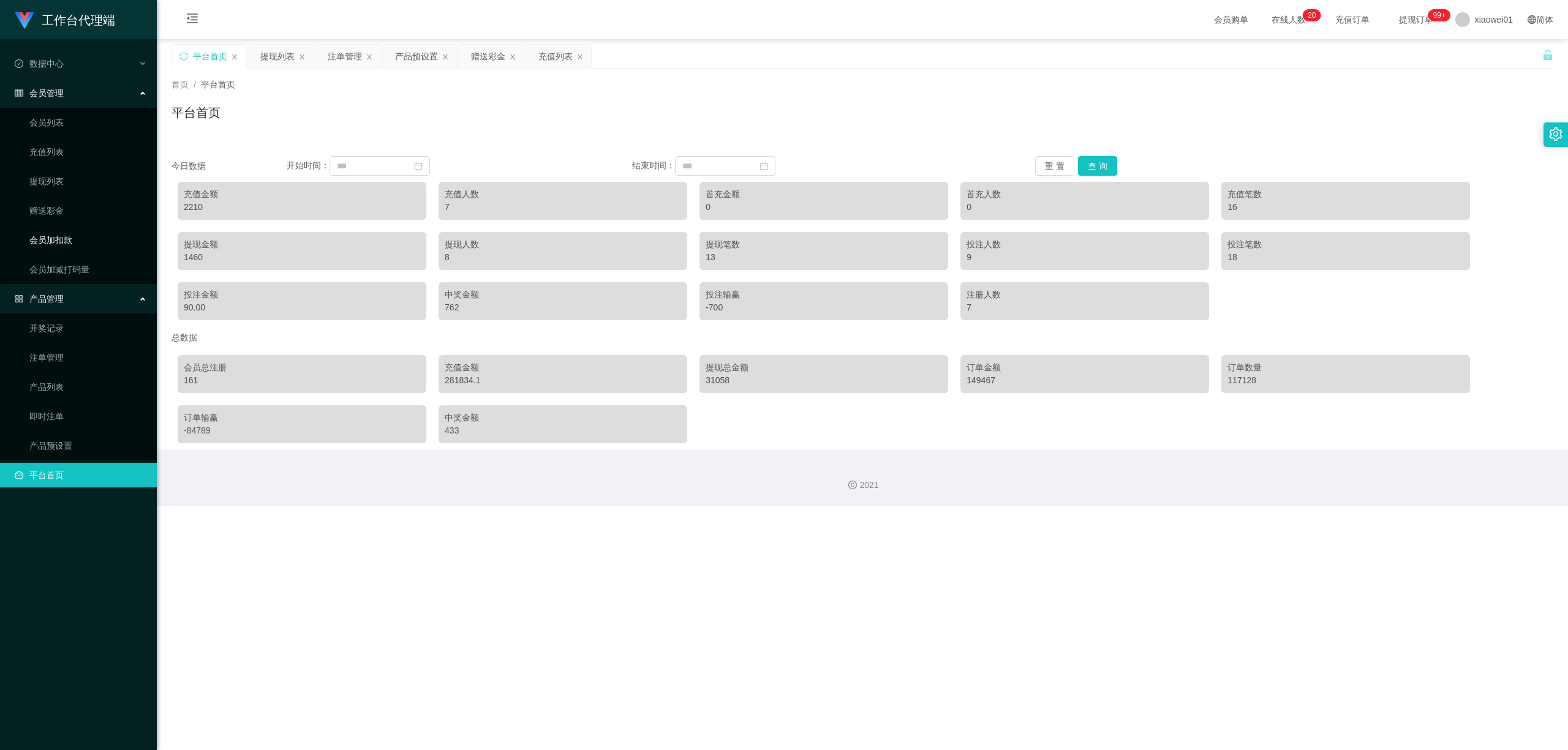
click at [62, 236] on link "会员加扣款" at bounding box center [87, 240] width 117 height 25
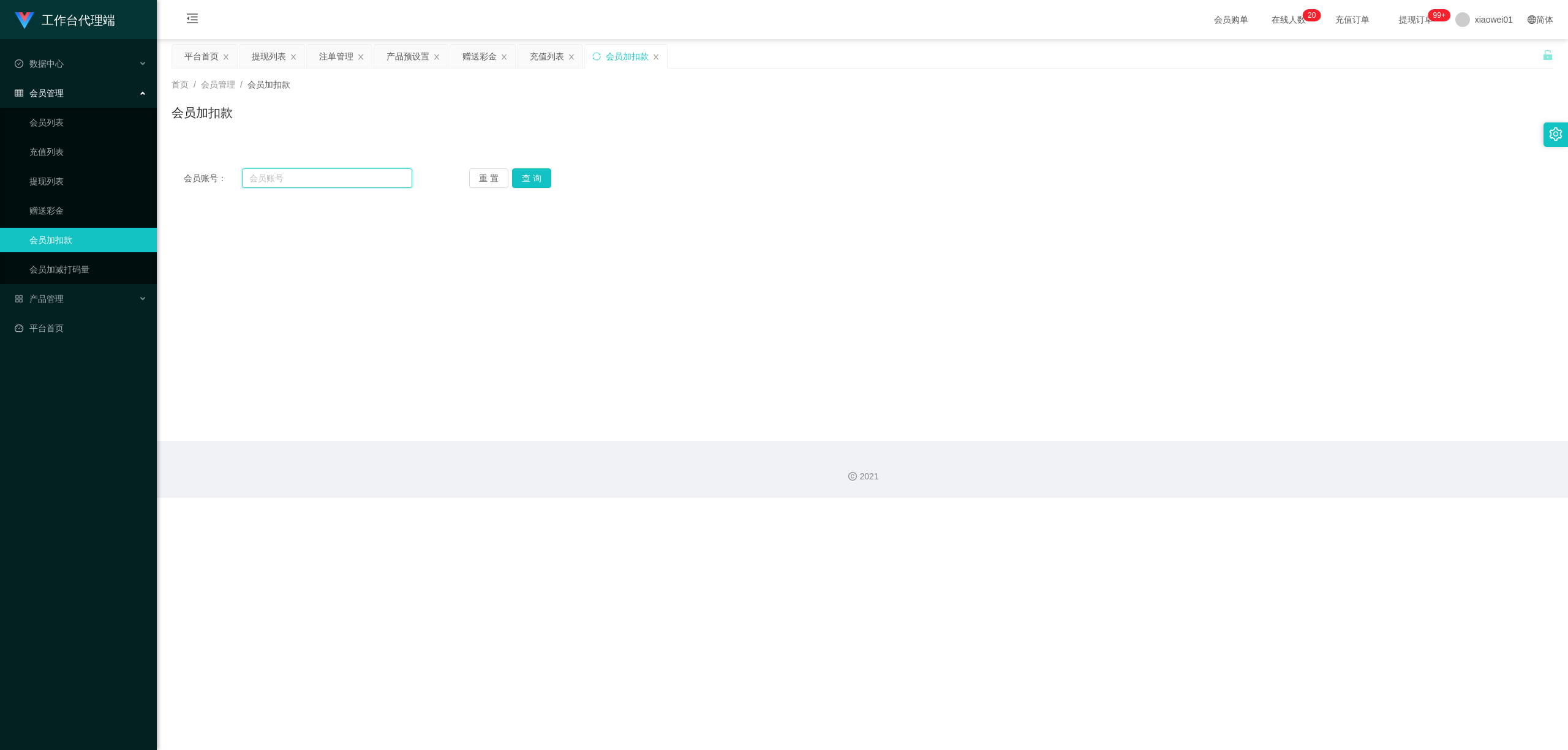
click at [360, 179] on input "text" at bounding box center [326, 178] width 170 height 19
type input "qq123"
click at [540, 180] on button "查 询" at bounding box center [531, 178] width 39 height 19
click at [484, 331] on span "人工扣款" at bounding box center [492, 330] width 44 height 10
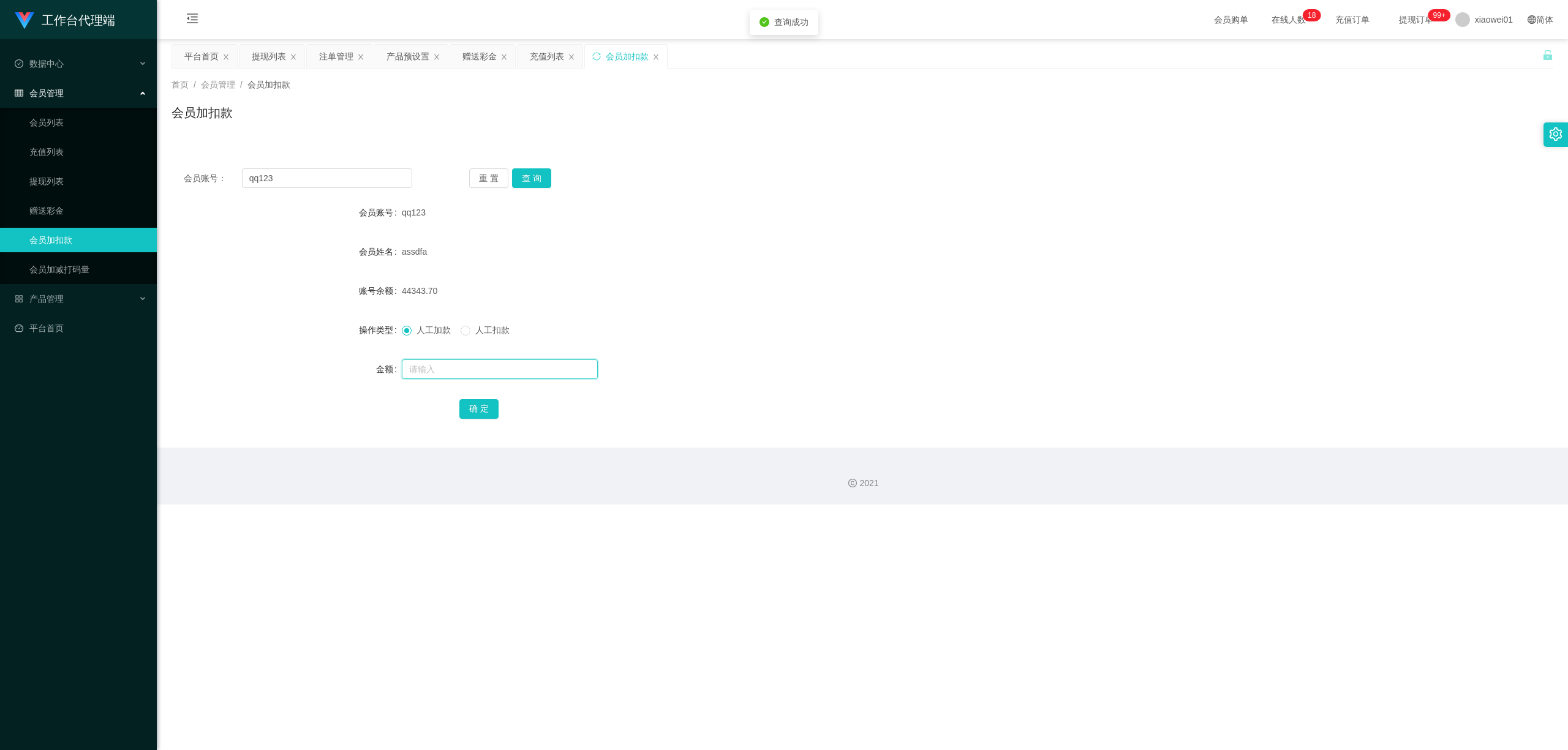
click at [485, 359] on input "text" at bounding box center [499, 369] width 196 height 19
click at [482, 339] on div "人工加款 人工扣款" at bounding box center [804, 330] width 806 height 25
click at [479, 326] on span "人工扣款" at bounding box center [492, 330] width 44 height 10
click at [485, 366] on input "text" at bounding box center [499, 369] width 196 height 19
type input "200"
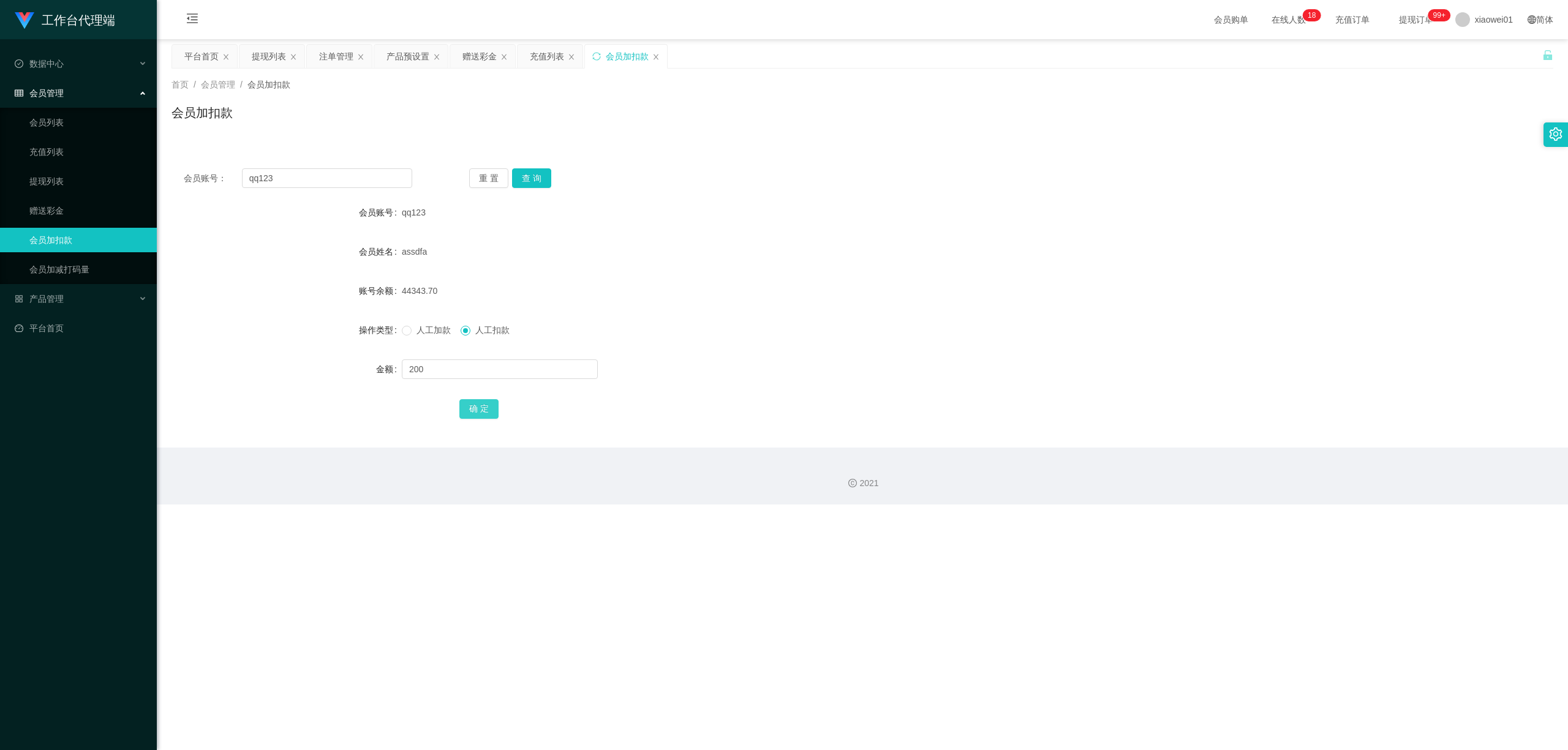
click at [490, 408] on button "确 定" at bounding box center [479, 409] width 39 height 19
click at [873, 279] on div "44143.70" at bounding box center [804, 291] width 806 height 25
click at [193, 50] on div "平台首页" at bounding box center [201, 56] width 34 height 23
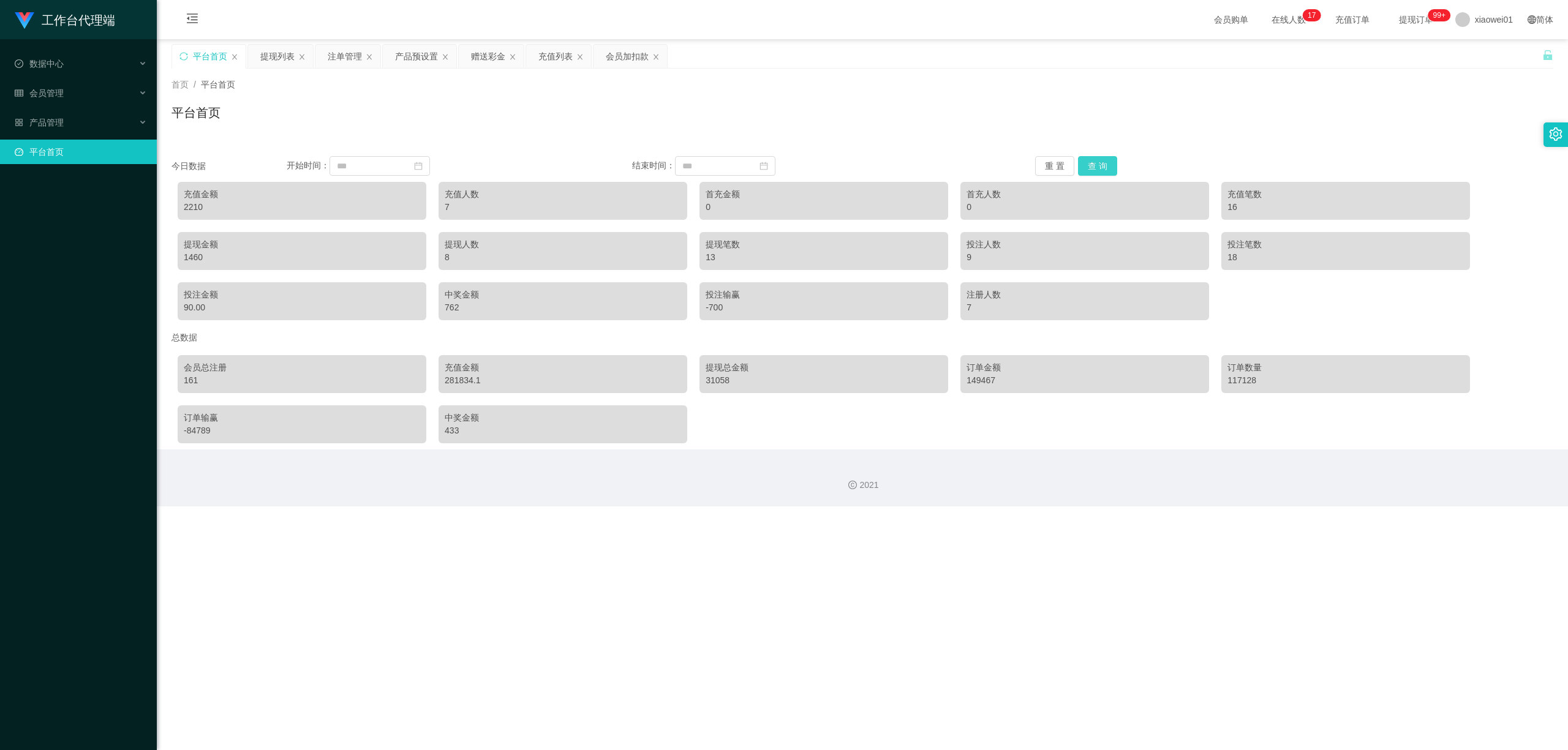
click at [1089, 161] on button "查 询" at bounding box center [1098, 166] width 39 height 19
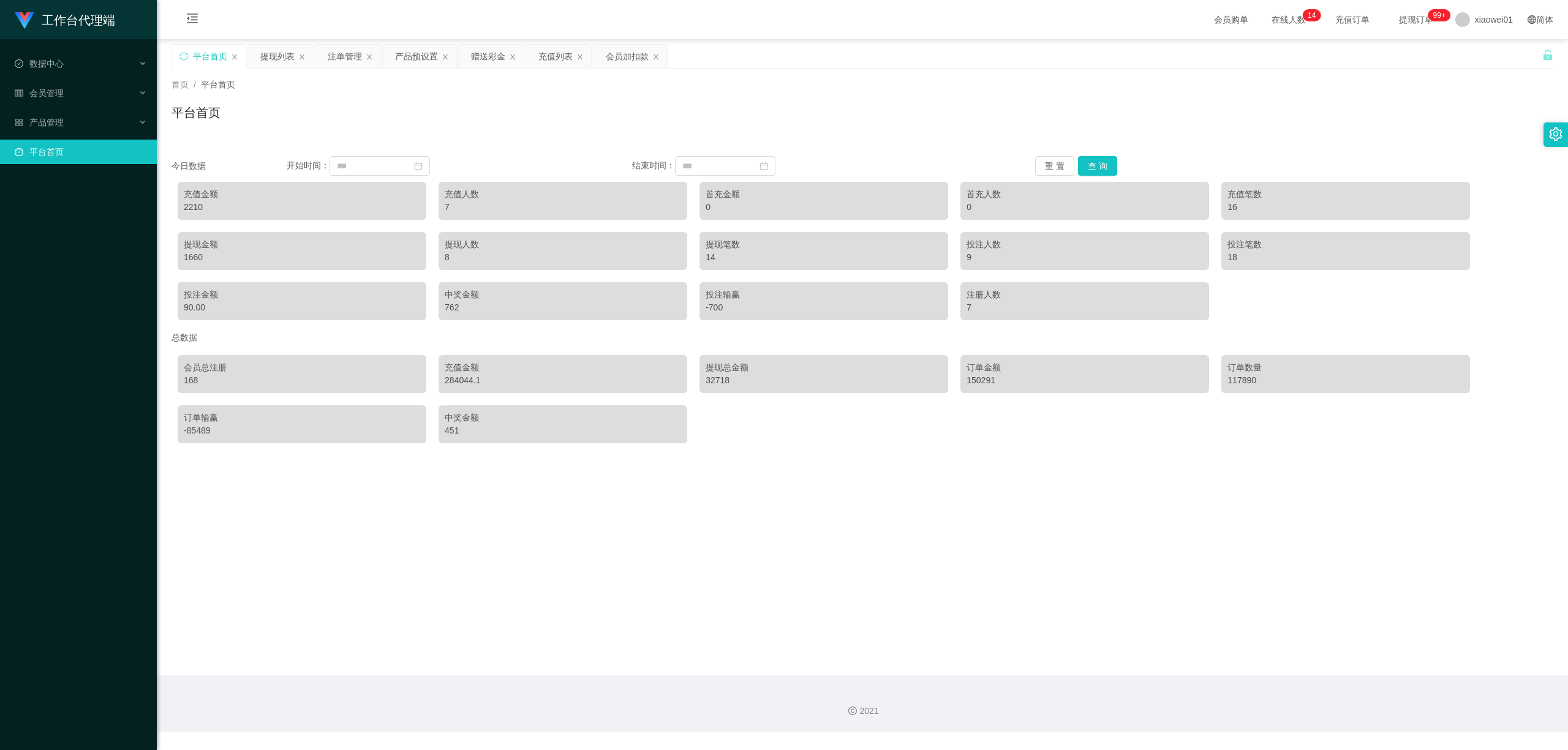
click at [1105, 167] on button "查 询" at bounding box center [1098, 166] width 39 height 19
click at [1497, 19] on span "xiaowei01" at bounding box center [1493, 19] width 38 height 39
click at [1490, 51] on li "退出登录" at bounding box center [1482, 54] width 92 height 19
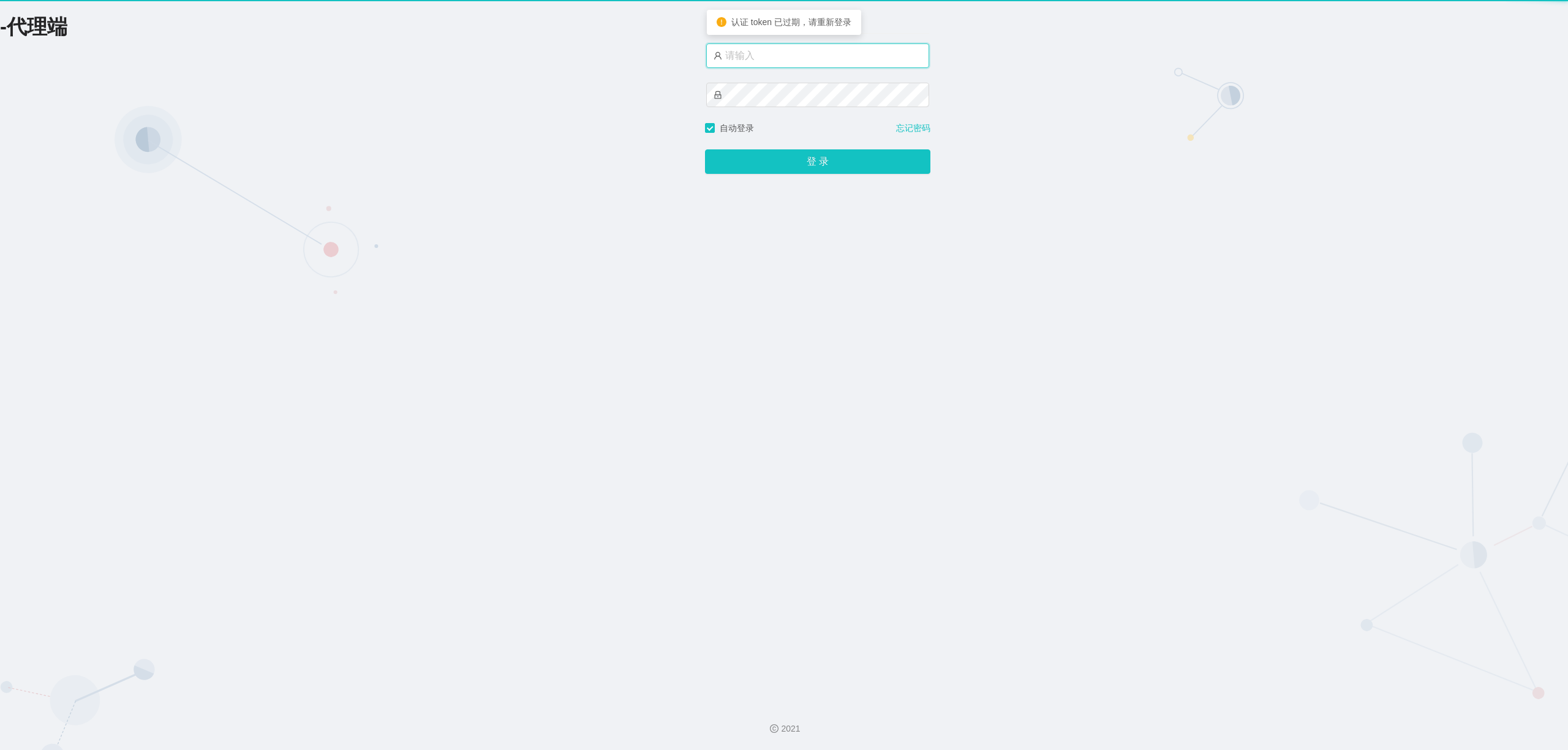
type input "xiaowei01"
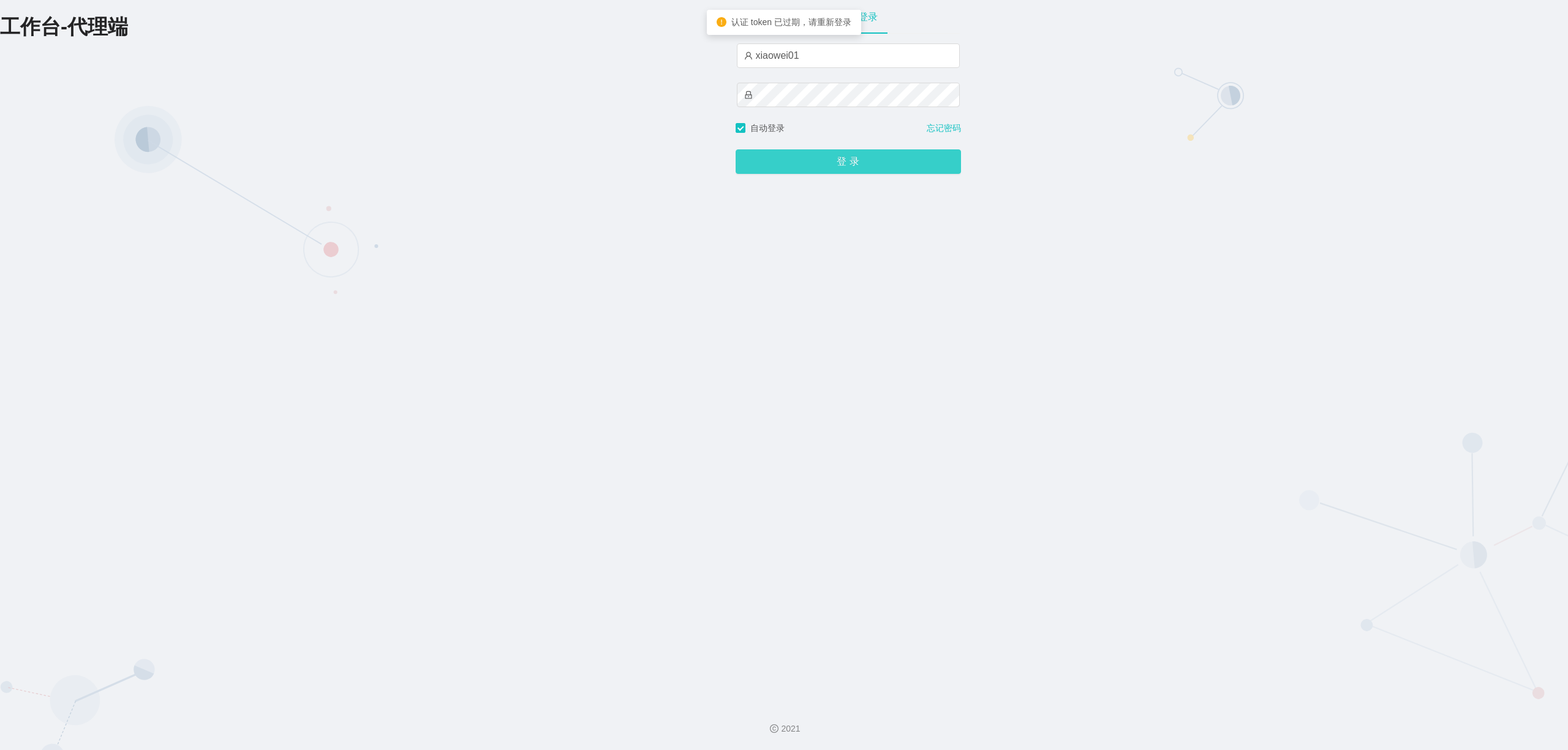
click at [830, 155] on button "登 录" at bounding box center [848, 161] width 225 height 25
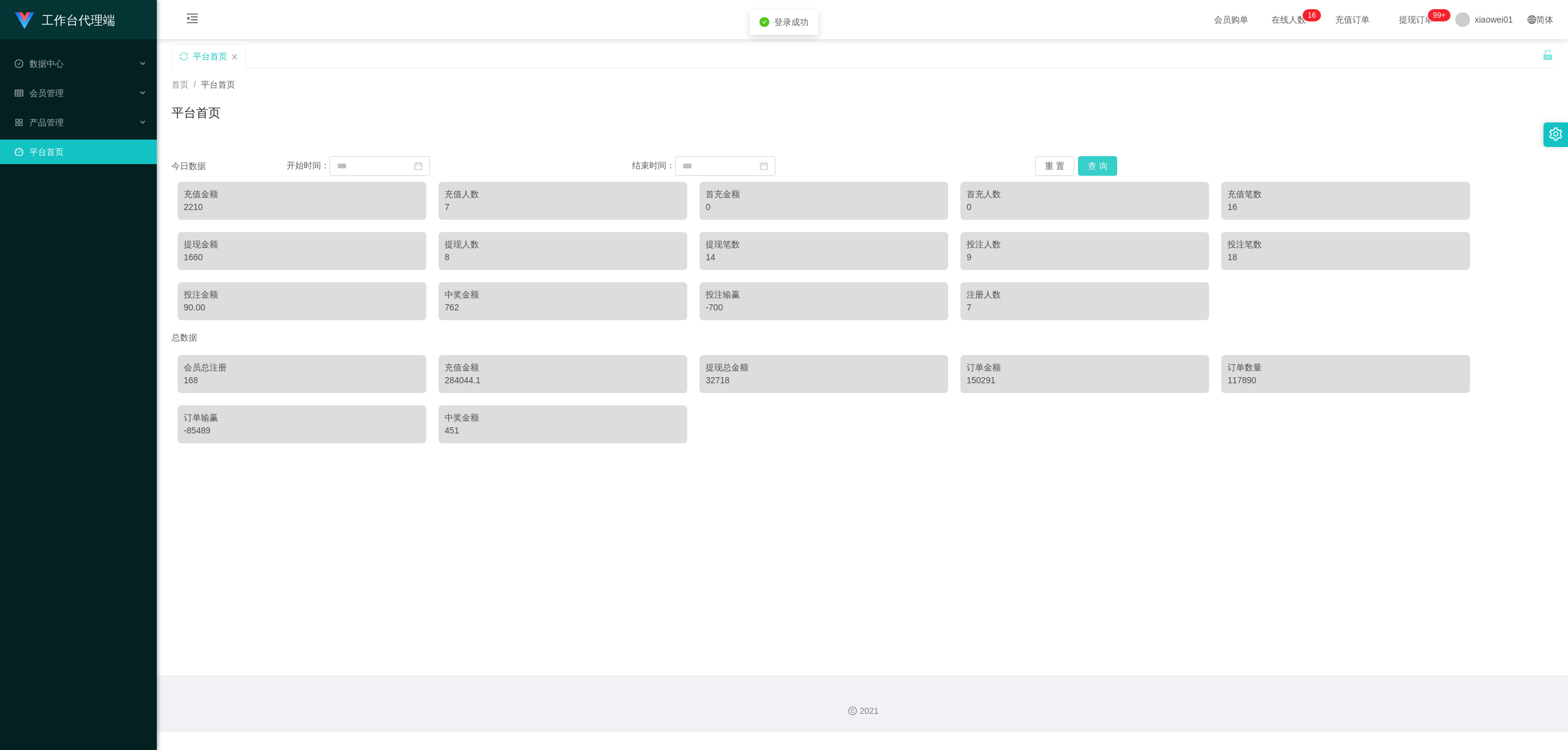
click at [1103, 170] on button "查 询" at bounding box center [1098, 166] width 39 height 19
